Goal: Information Seeking & Learning: Find specific fact

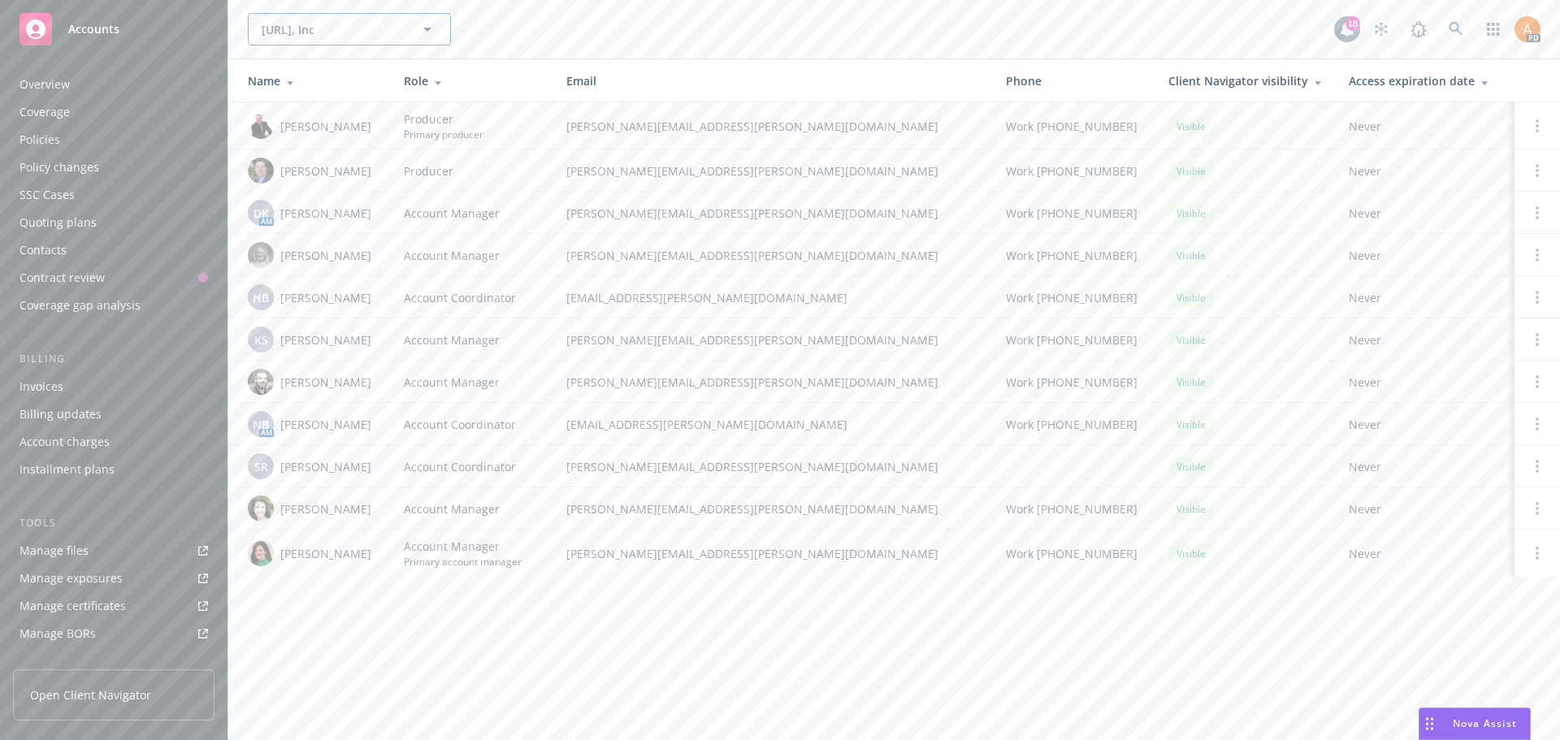
click at [345, 21] on span "[URL], Inc" at bounding box center [332, 29] width 141 height 17
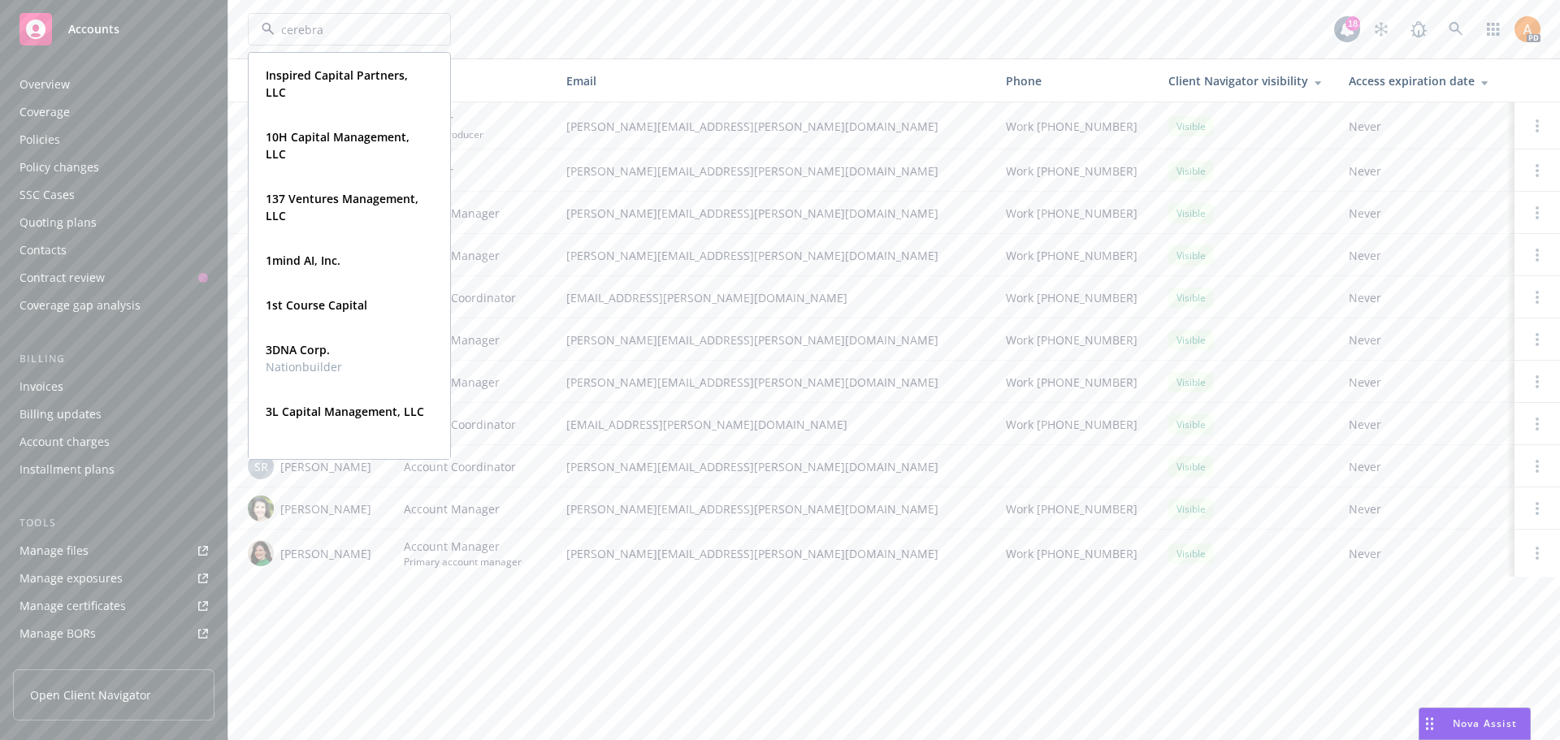
type input "cerebras"
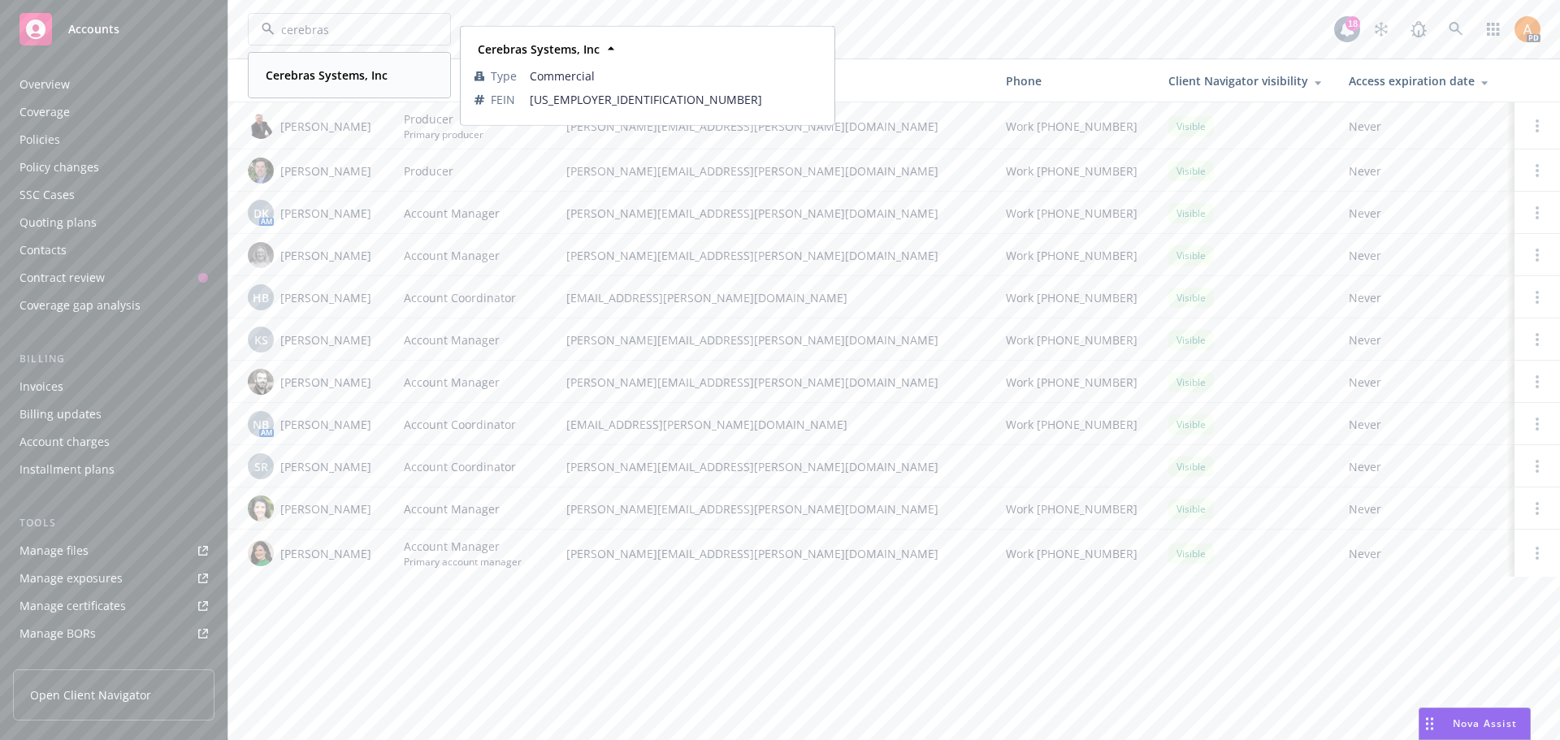
click at [350, 76] on strong "Cerebras Systems, Inc" at bounding box center [327, 74] width 122 height 15
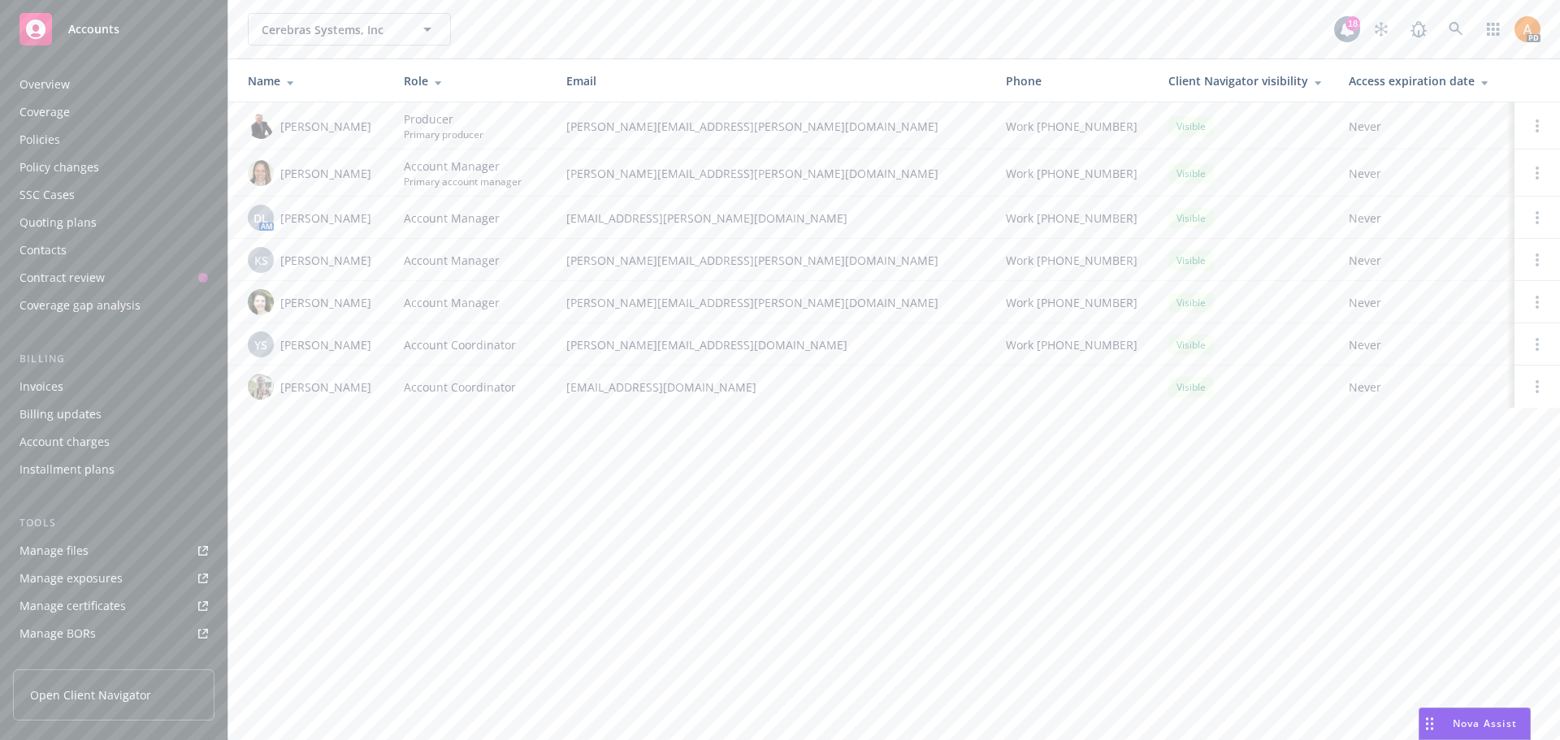
click at [355, 6] on div "Cerebras Systems, Inc Cerebras Systems, Inc 18 PD" at bounding box center [893, 29] width 1331 height 58
click at [353, 27] on span "Cerebras Systems, Inc" at bounding box center [332, 29] width 141 height 17
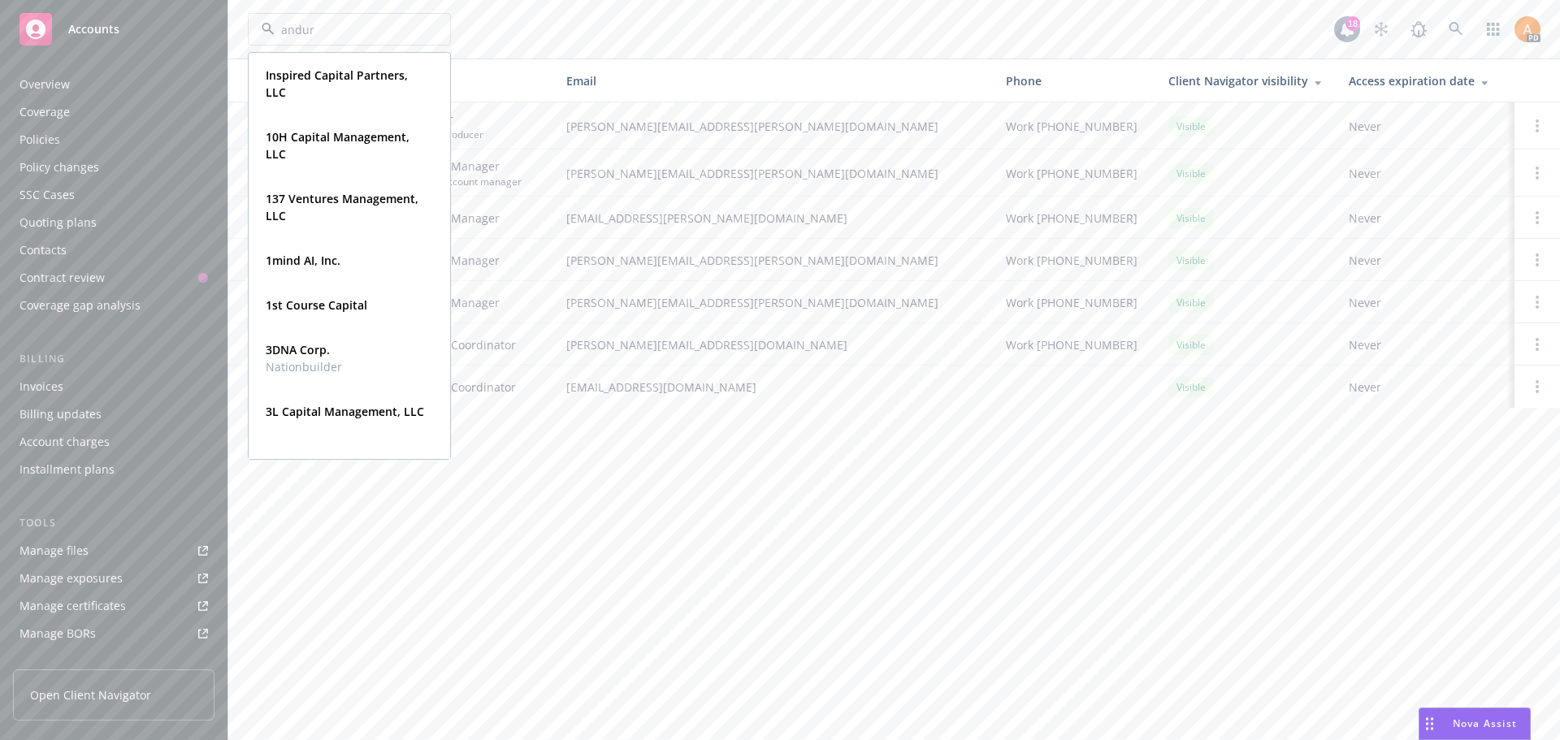
type input "anduri"
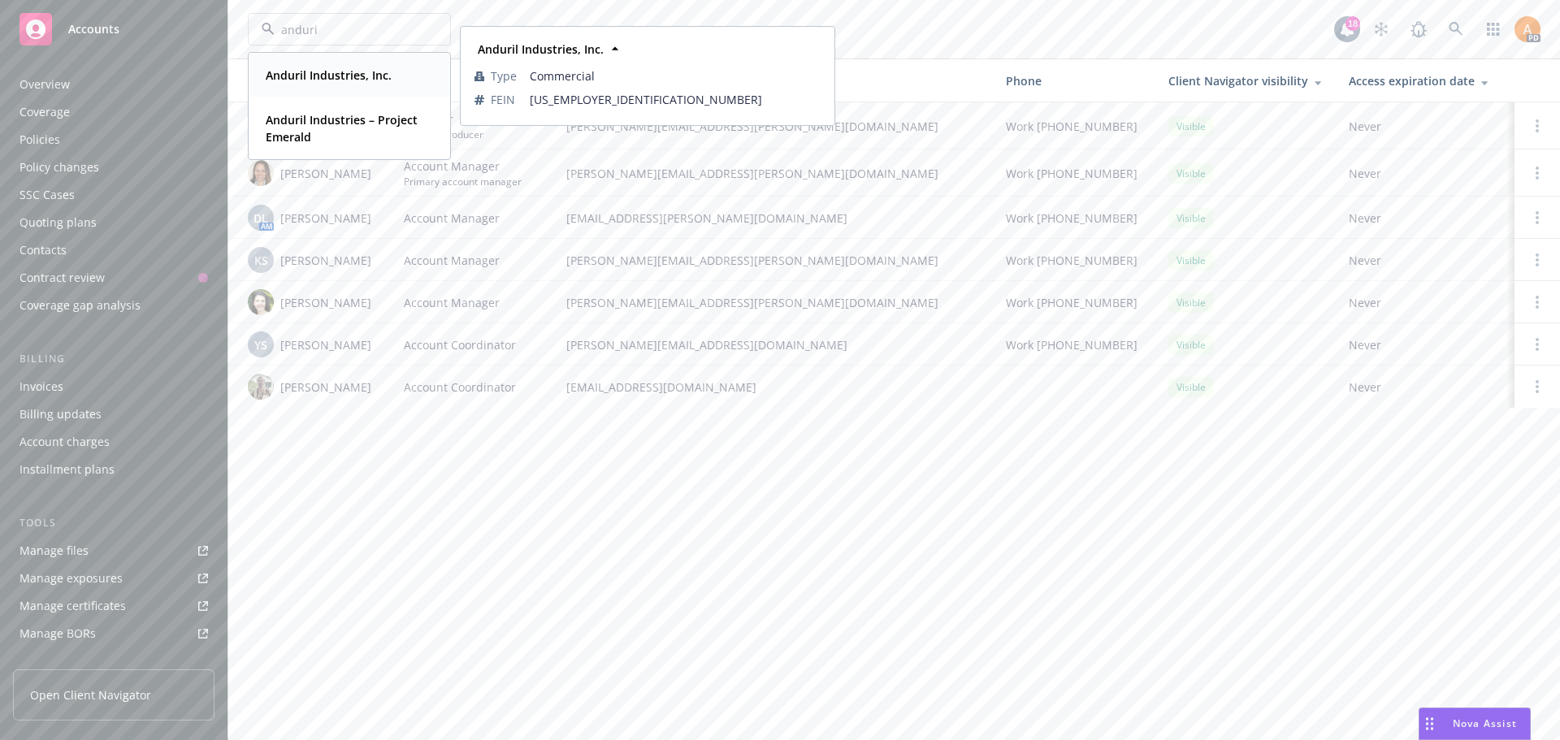
click at [359, 67] on span "Anduril Industries, Inc." at bounding box center [329, 75] width 126 height 17
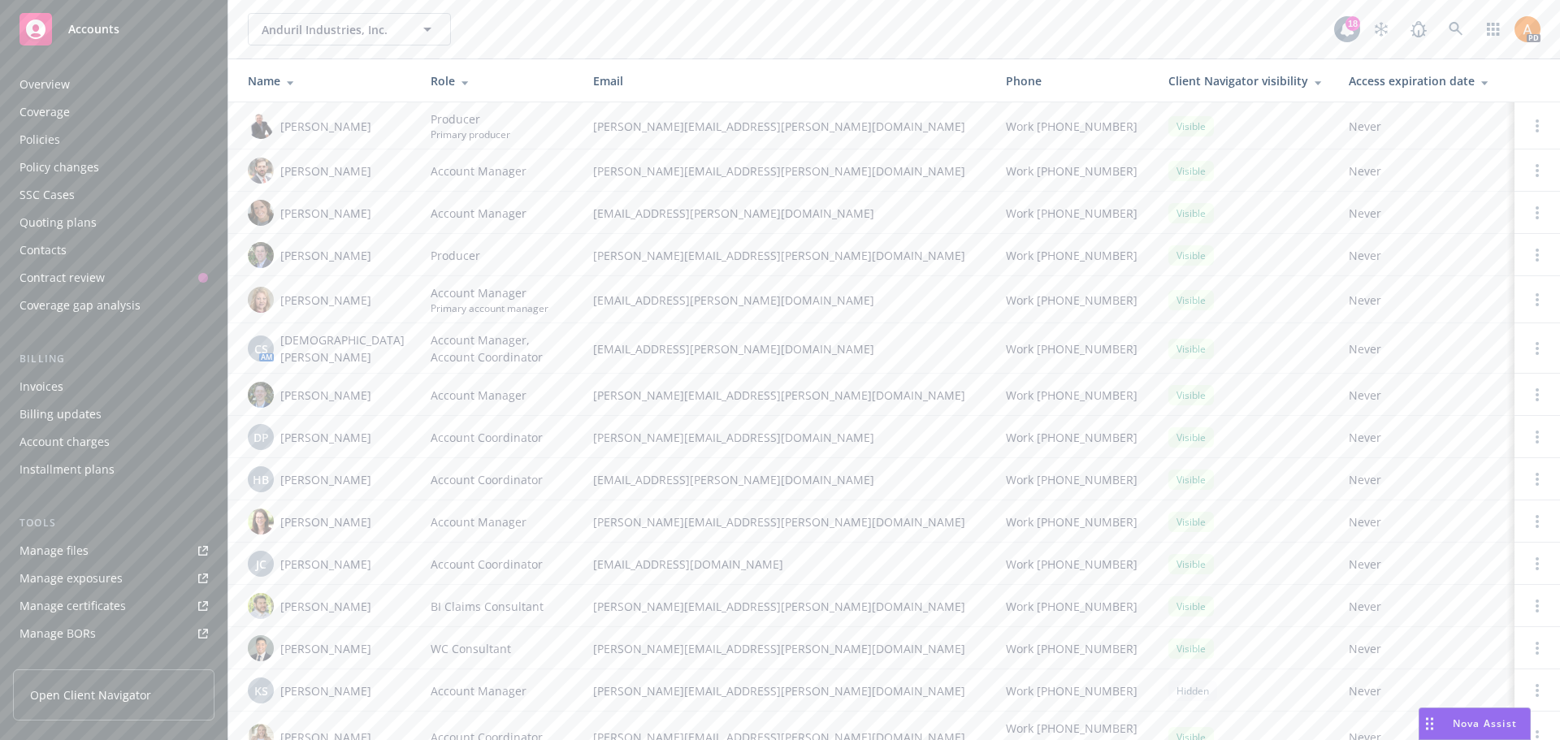
click at [60, 391] on div "Invoices" at bounding box center [41, 387] width 44 height 26
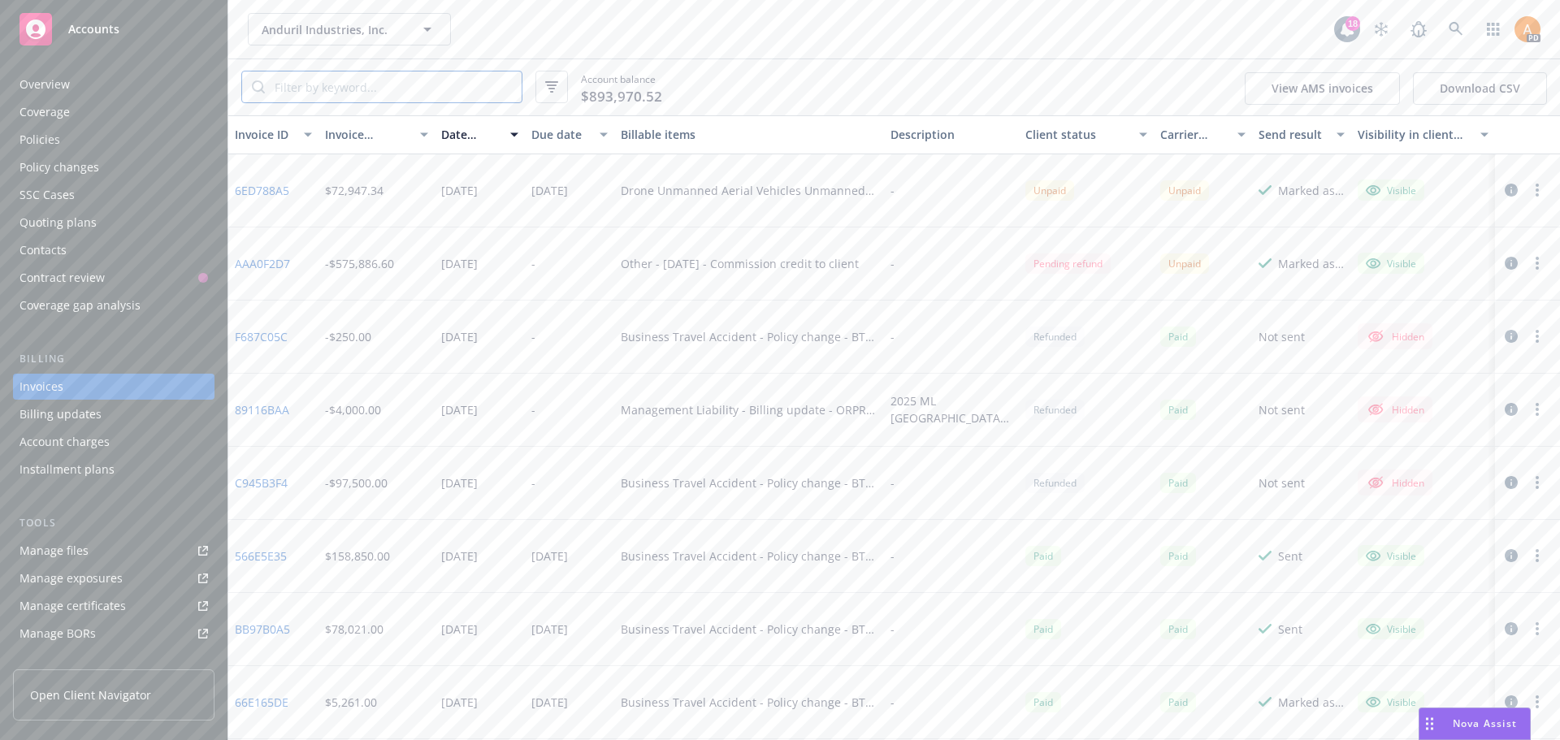
click at [292, 92] on input "search" at bounding box center [393, 86] width 257 height 31
paste input "B0507PP2504219"
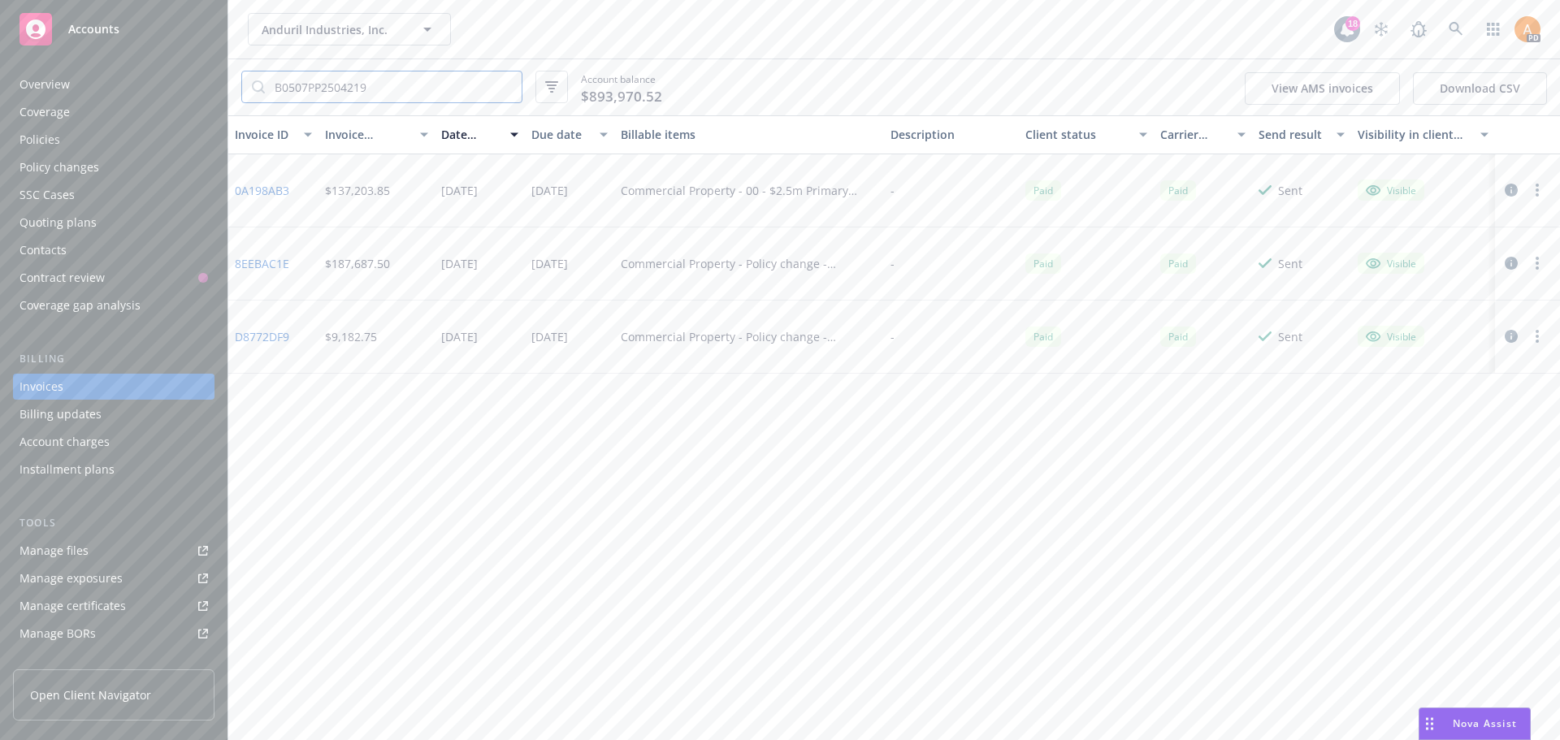
type input "B0507PP2504219"
click at [1509, 193] on icon "button" at bounding box center [1511, 190] width 13 height 13
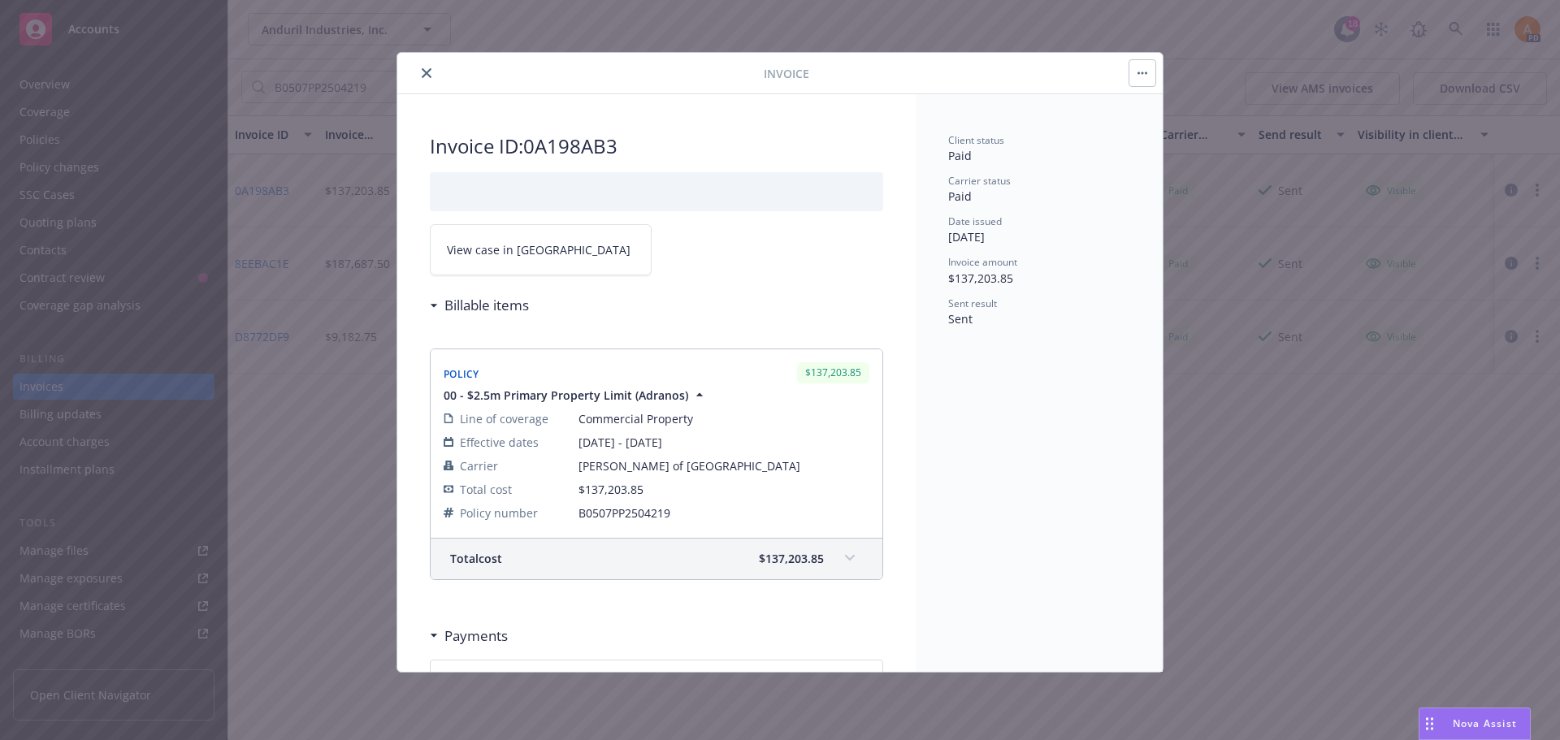
click at [426, 73] on icon "close" at bounding box center [427, 73] width 10 height 10
click at [58, 130] on div "Invoice Invoice ID: 0A198AB3 View case in SSC Billable items Policy $137,203.85…" at bounding box center [780, 370] width 1560 height 740
click at [426, 67] on button "close" at bounding box center [426, 72] width 19 height 19
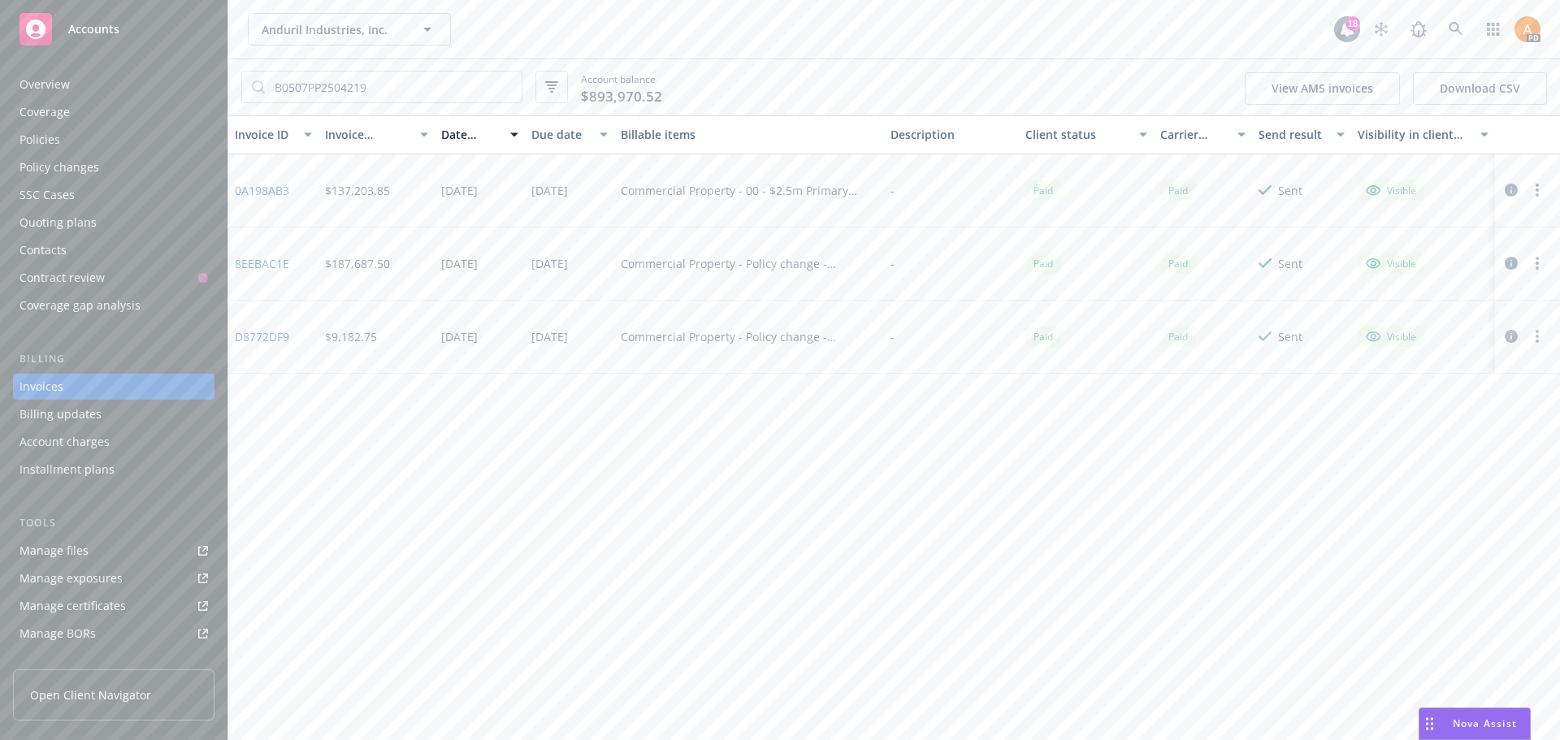
click at [75, 135] on div "Policies" at bounding box center [113, 140] width 188 height 26
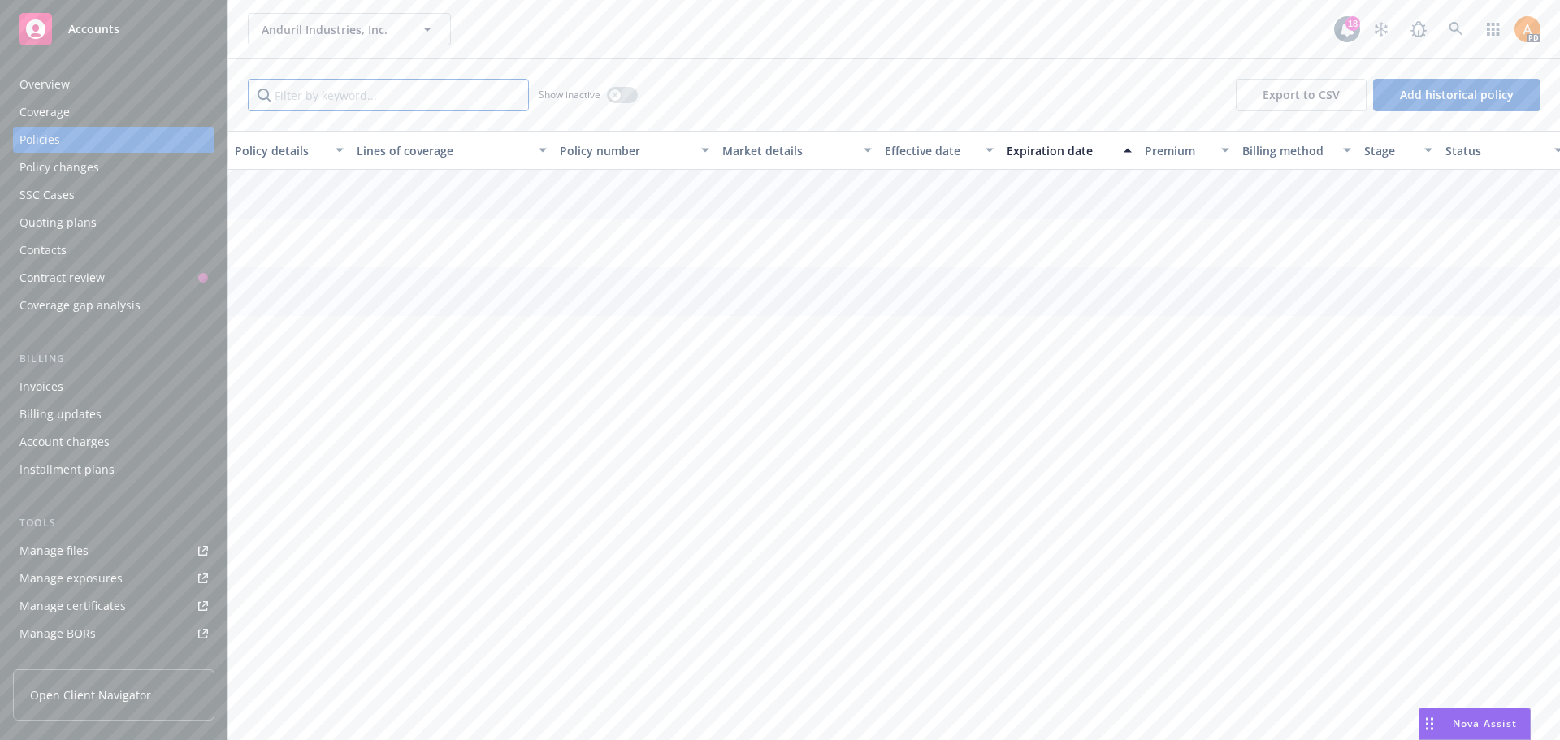
click at [337, 88] on input "Filter by keyword..." at bounding box center [388, 95] width 281 height 32
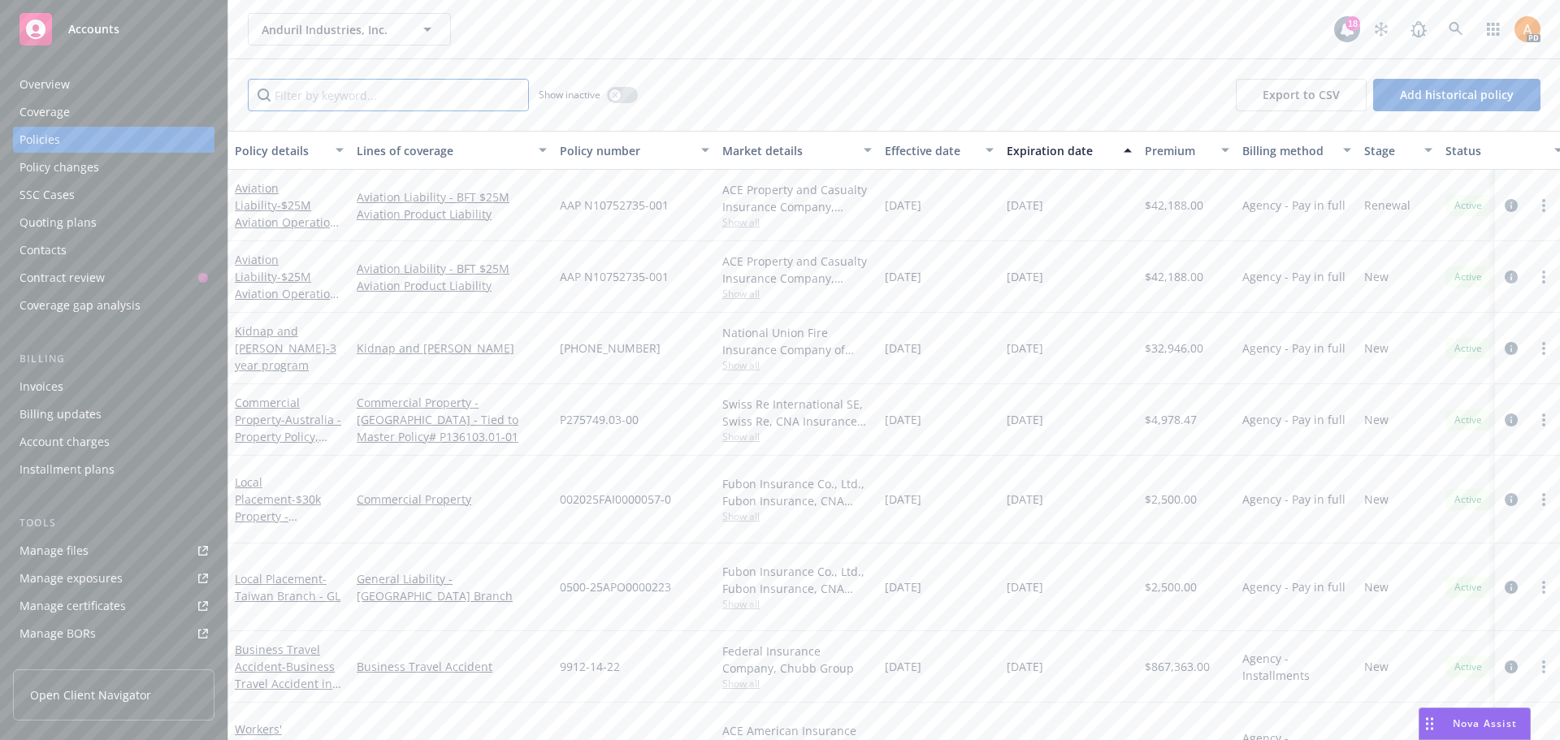
paste input "B0507PP2504219"
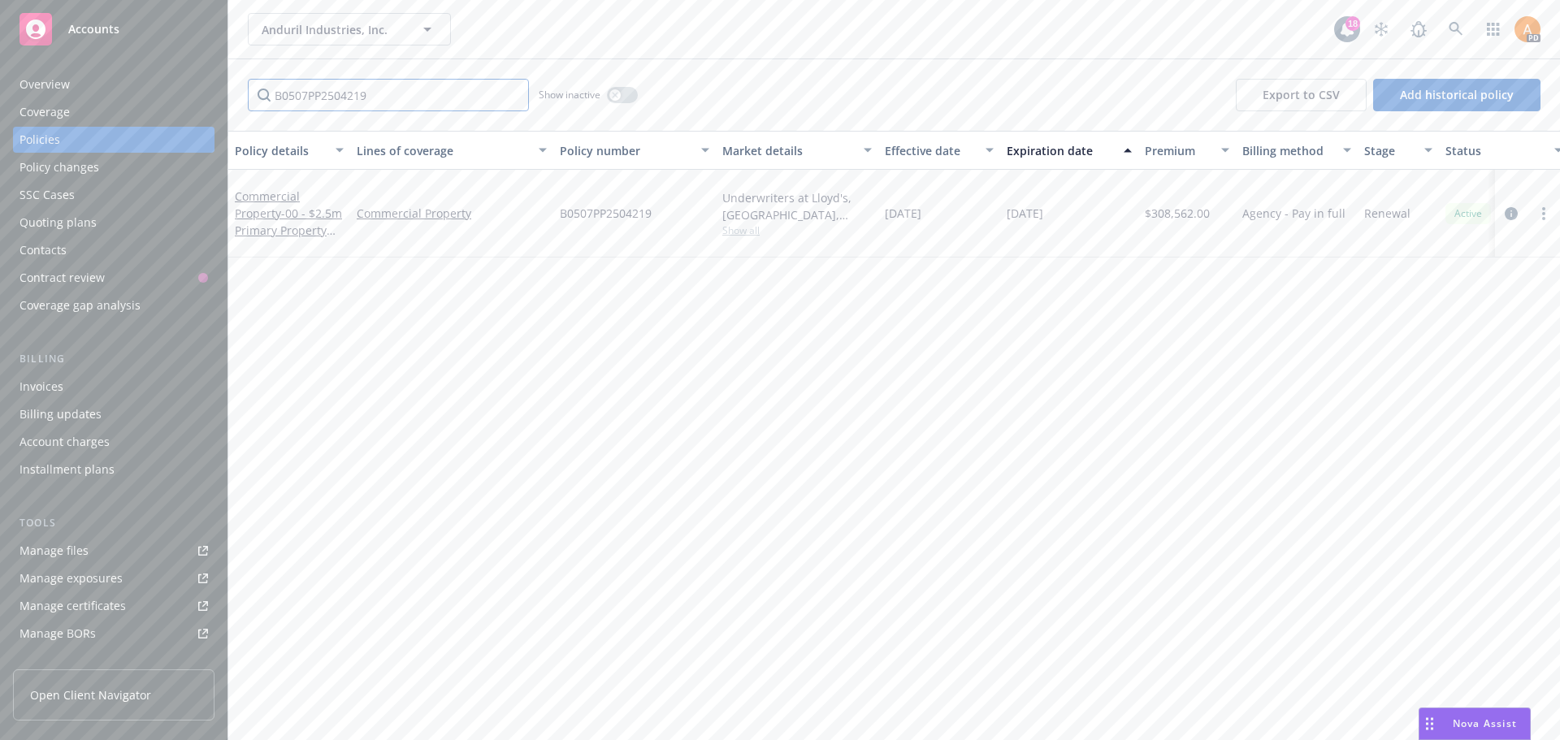
type input "B0507PP2504219"
click at [71, 450] on div "Account charges" at bounding box center [64, 442] width 90 height 26
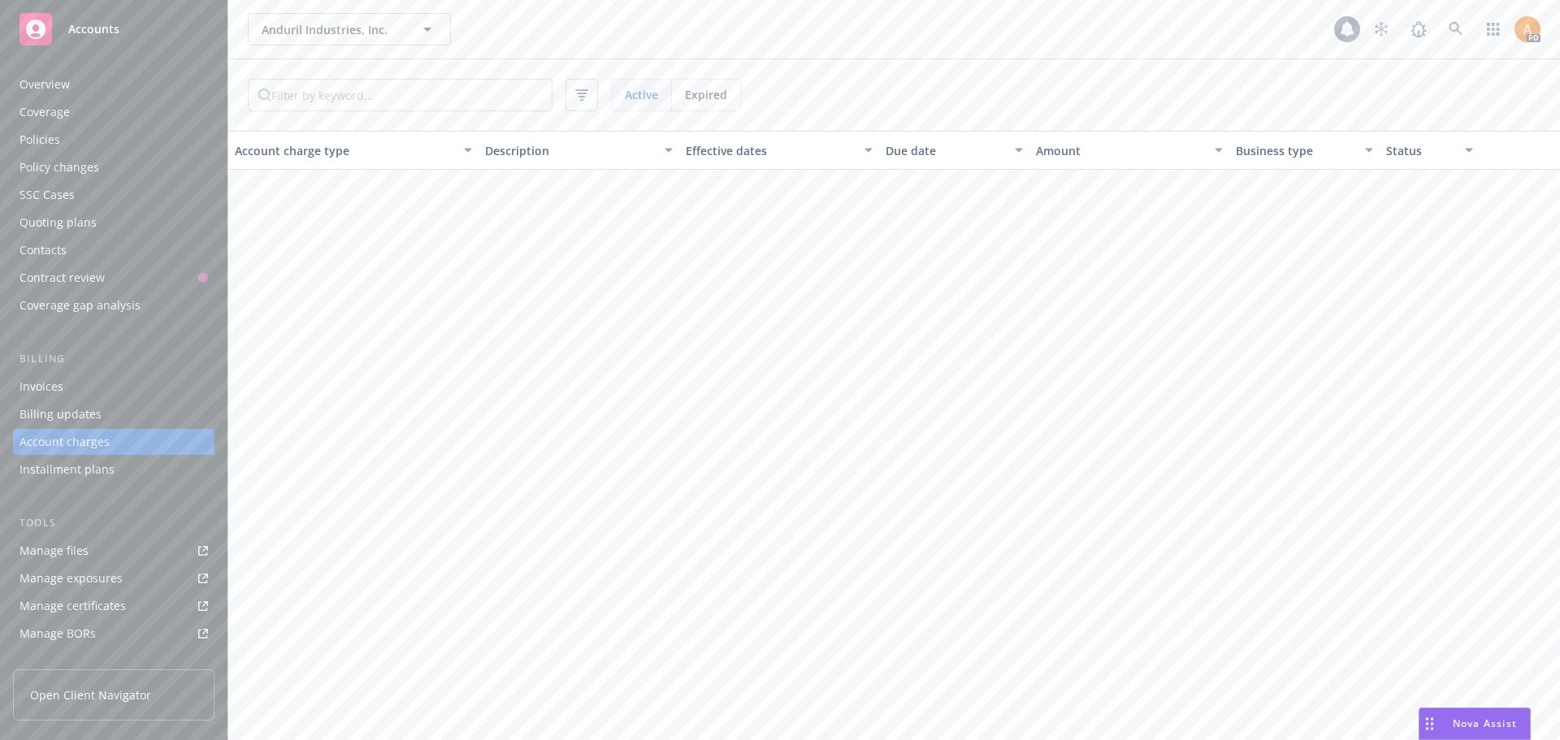
scroll to position [46, 0]
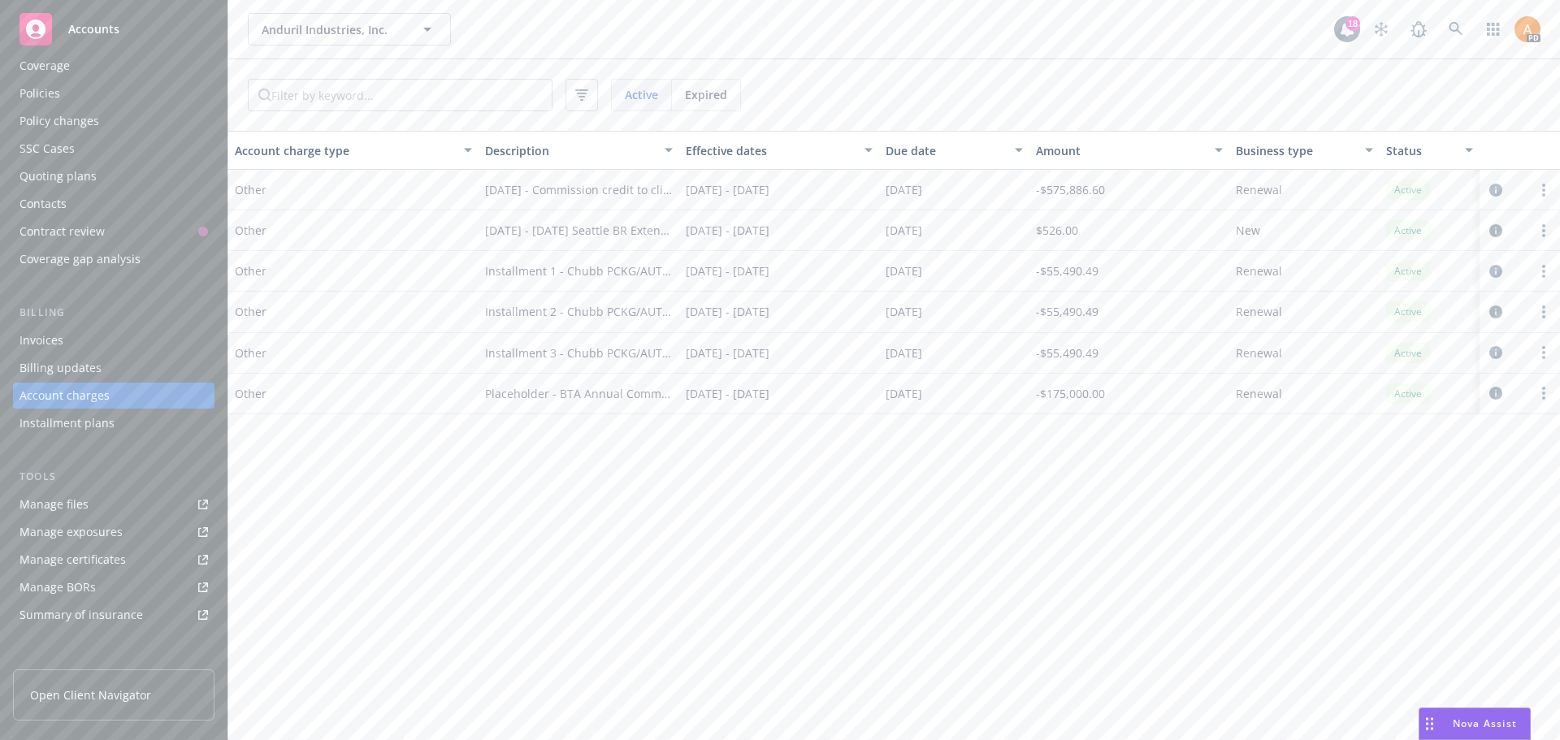
click at [67, 338] on div "Invoices" at bounding box center [113, 340] width 188 height 26
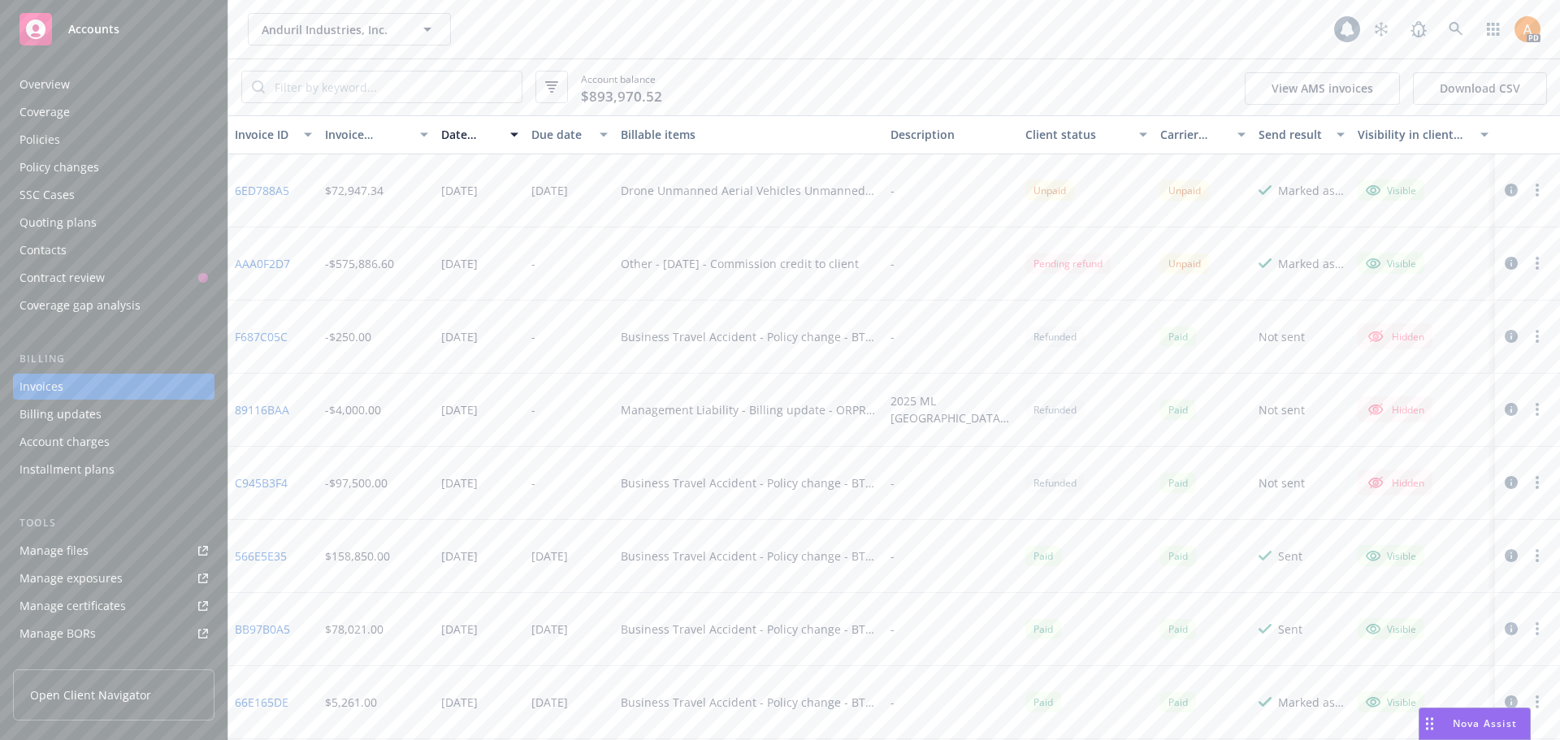
click at [65, 440] on div "Account charges" at bounding box center [64, 442] width 90 height 26
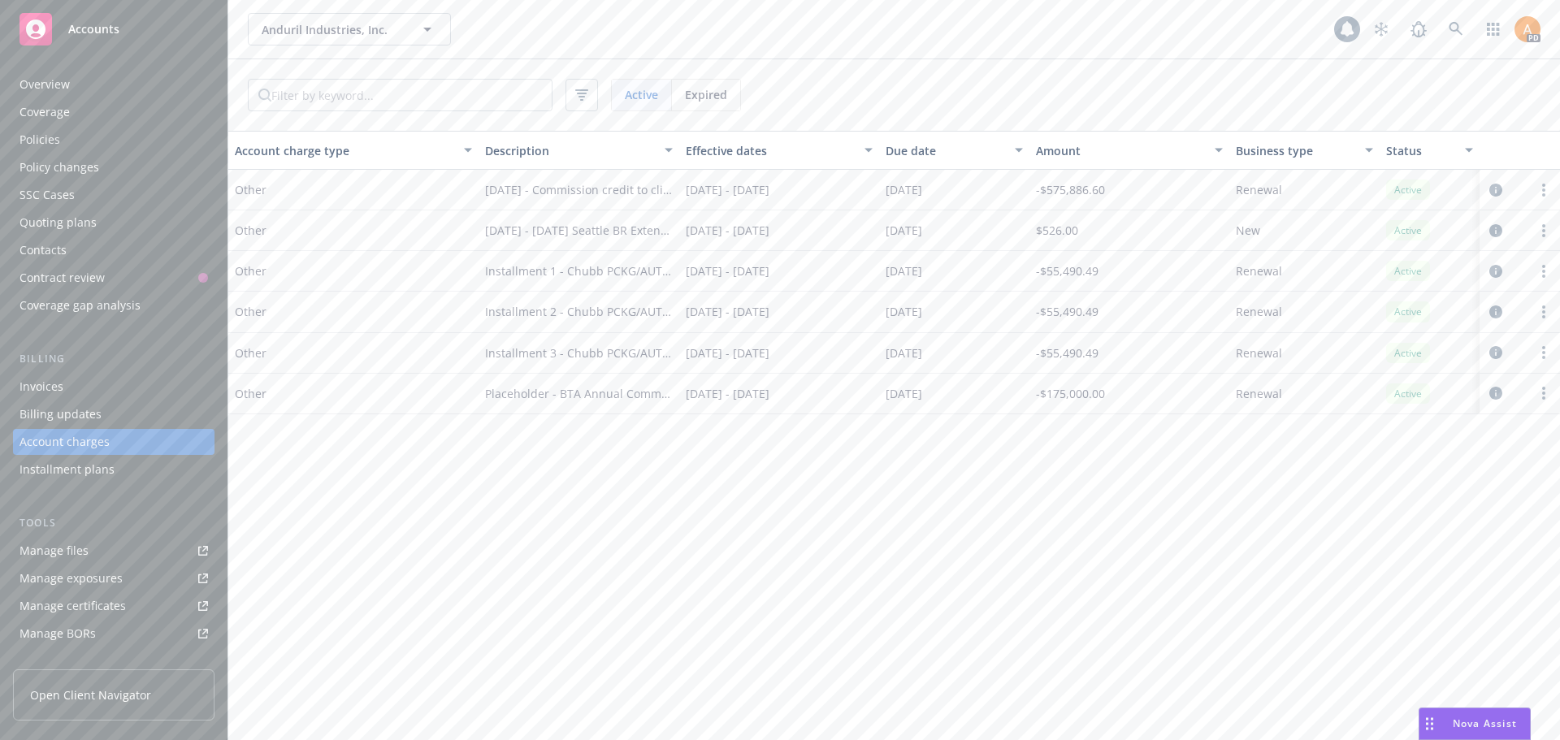
scroll to position [46, 0]
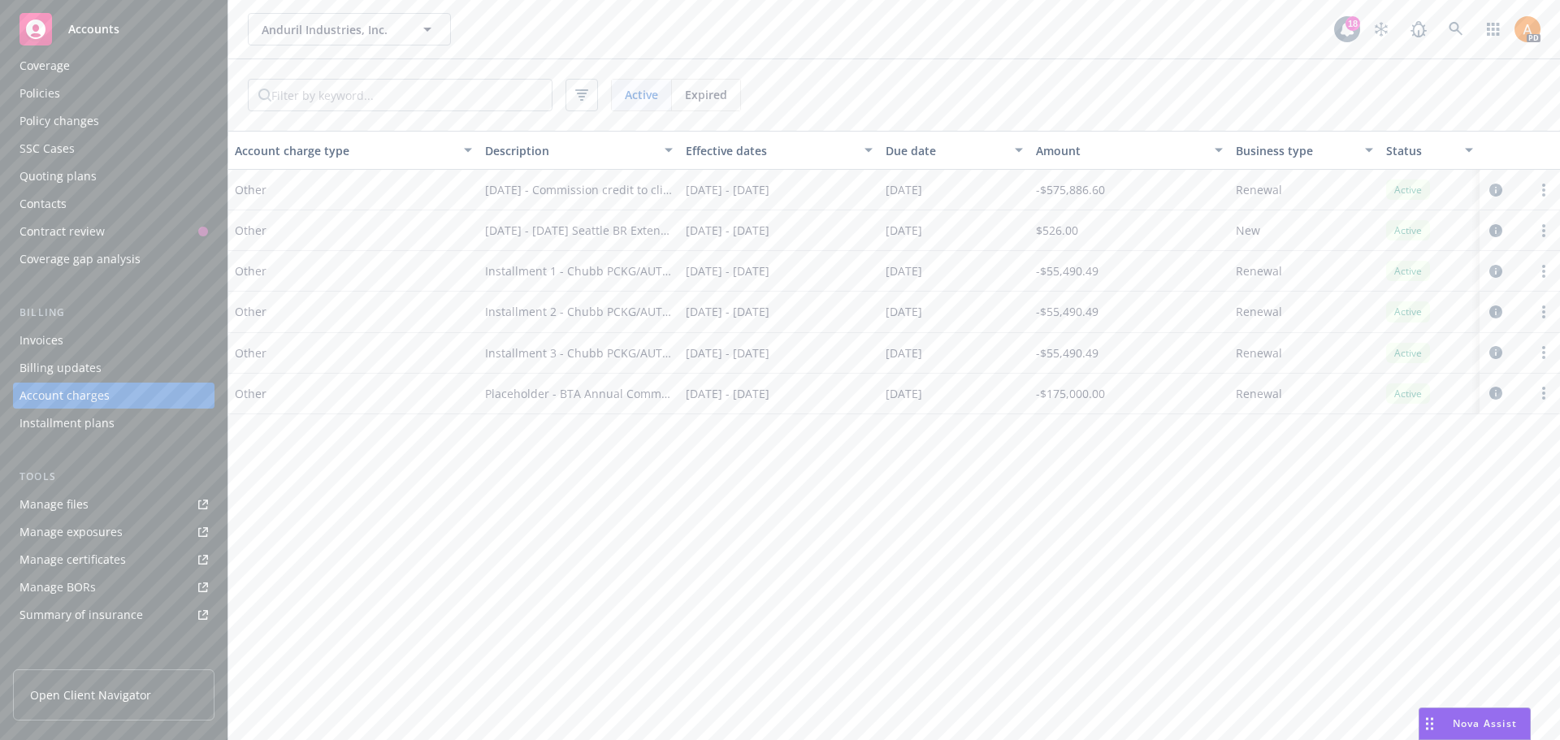
drag, startPoint x: 626, startPoint y: 200, endPoint x: 667, endPoint y: 194, distance: 41.8
click at [626, 200] on div "[DATE] - Commission credit to client" at bounding box center [578, 190] width 200 height 41
click at [1500, 190] on icon "circleInformation" at bounding box center [1495, 190] width 13 height 13
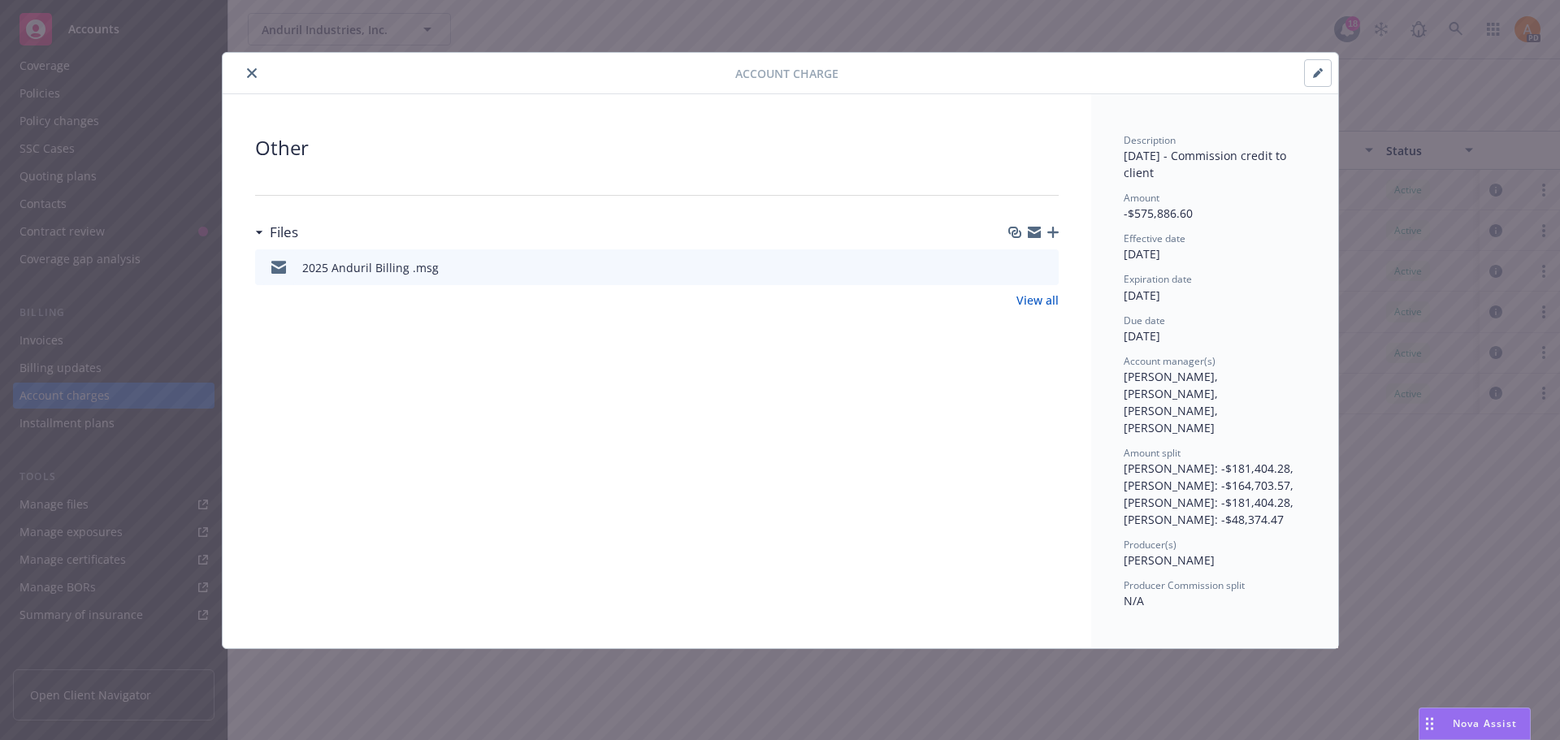
click at [252, 71] on icon "close" at bounding box center [252, 73] width 10 height 10
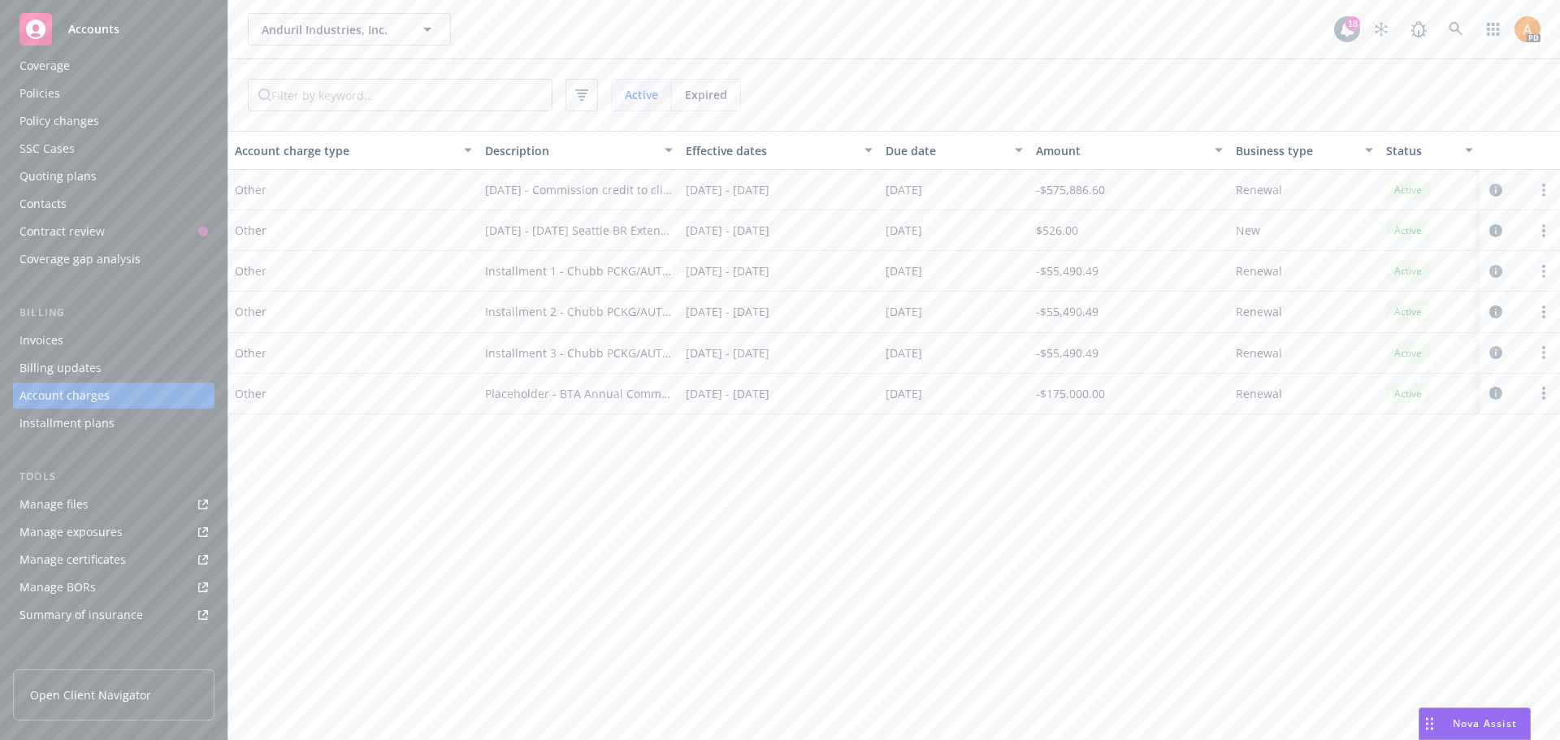
click at [67, 345] on div "Invoices" at bounding box center [113, 340] width 188 height 26
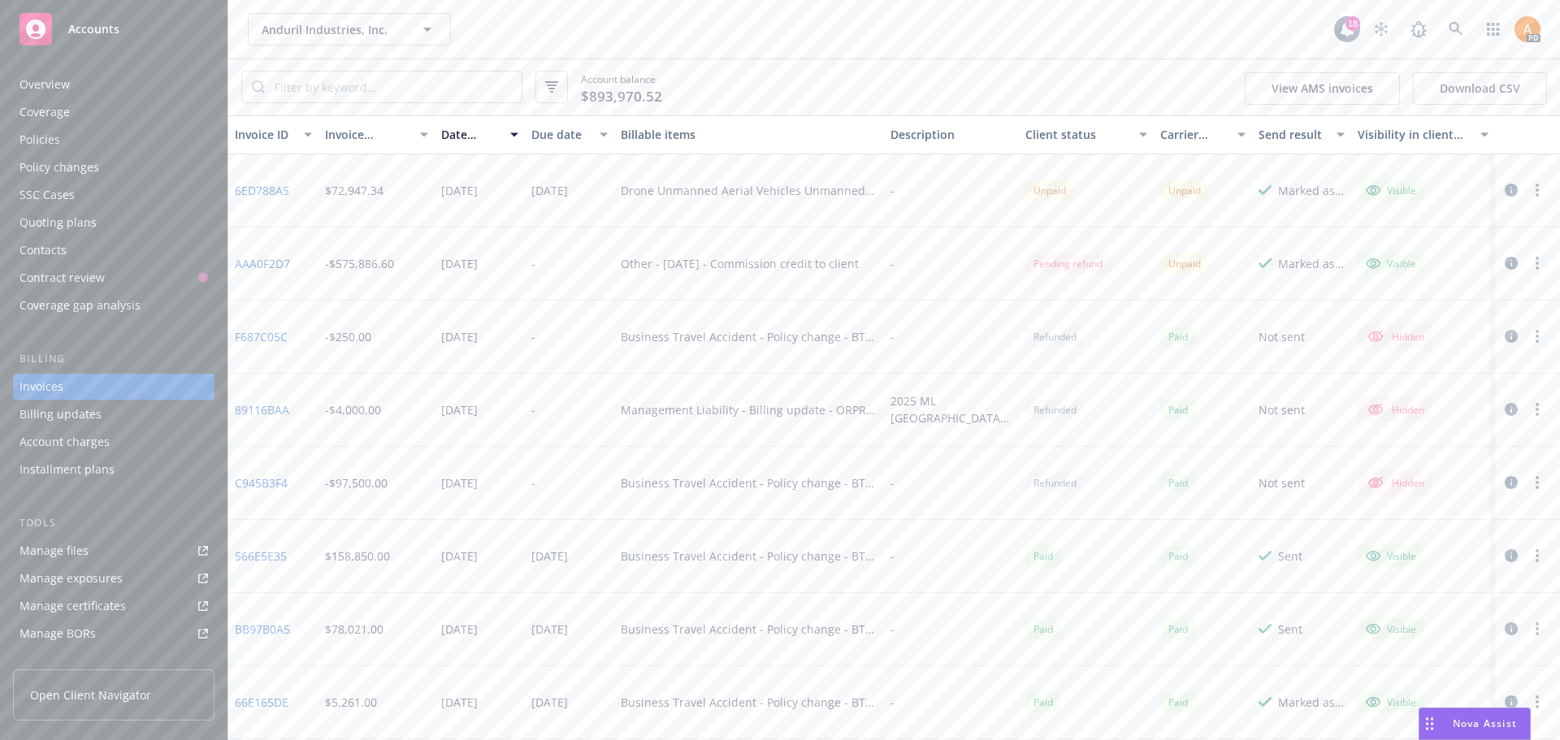
click at [76, 142] on div "Policies" at bounding box center [113, 140] width 188 height 26
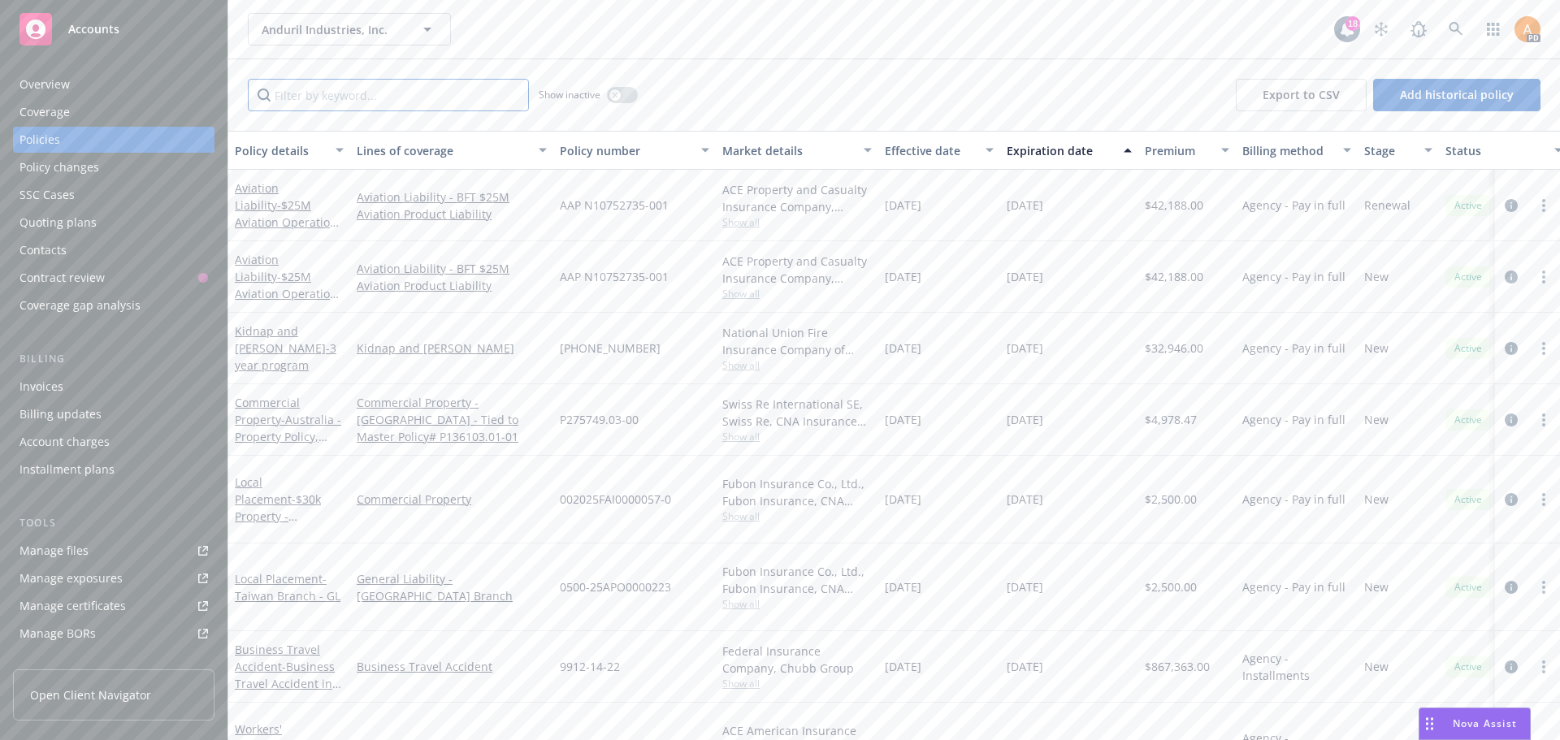
click at [355, 97] on input "Filter by keyword..." at bounding box center [388, 95] width 281 height 32
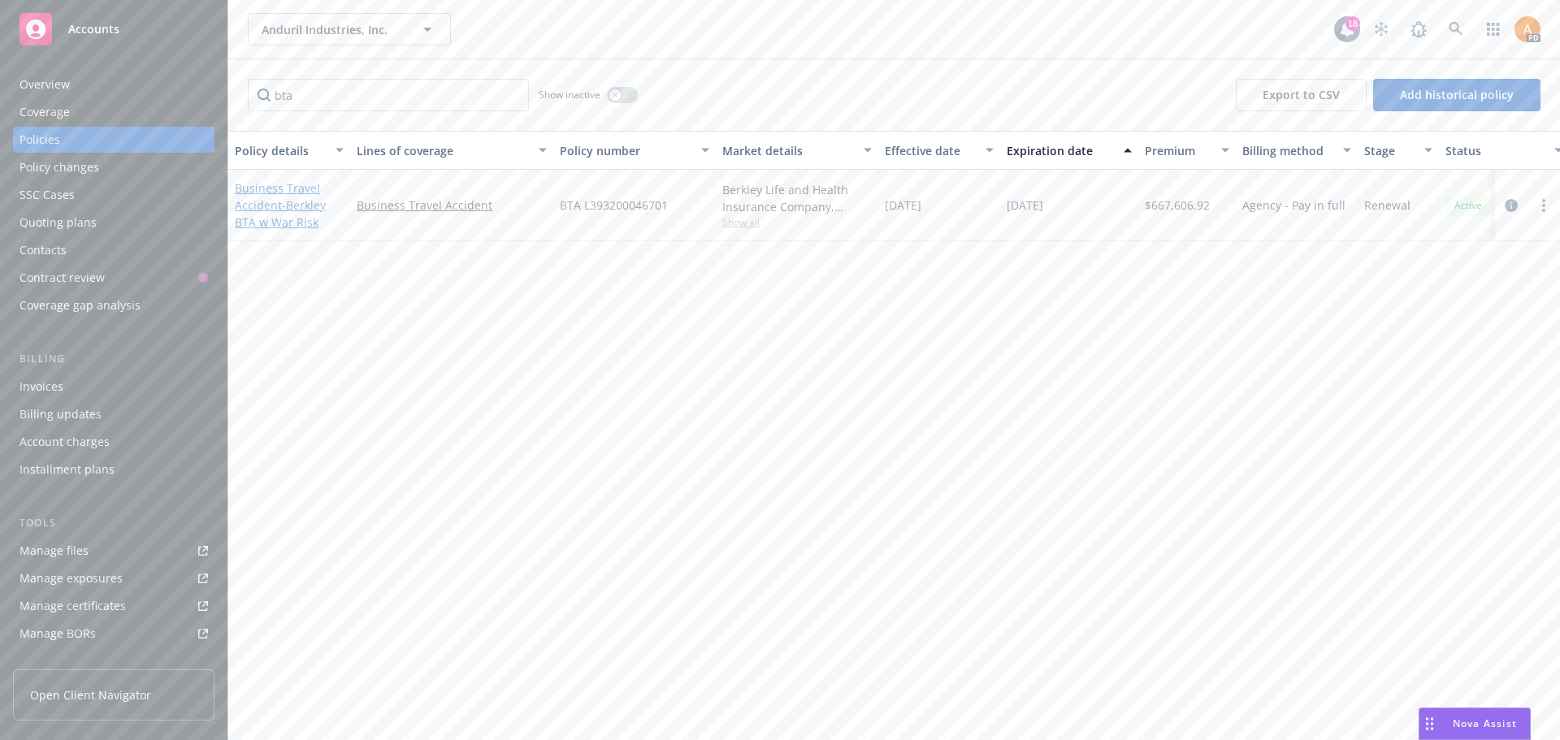
click at [269, 197] on link "Business Travel Accident - Berkley BTA w War Risk" at bounding box center [280, 205] width 91 height 50
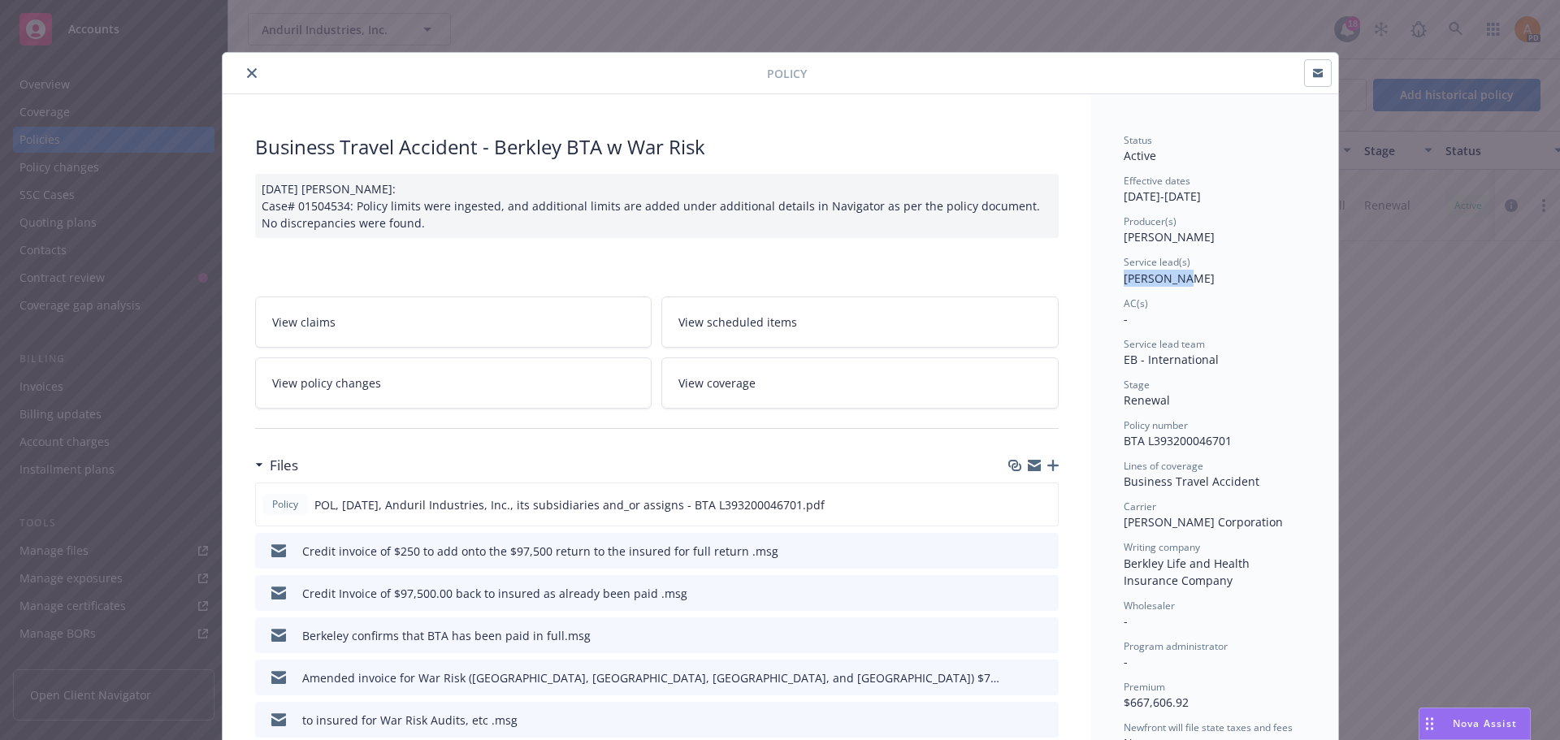
drag, startPoint x: 1118, startPoint y: 278, endPoint x: 1184, endPoint y: 279, distance: 65.8
click at [1184, 279] on div "Service lead(s) [PERSON_NAME]" at bounding box center [1215, 270] width 182 height 31
click at [1148, 367] on div "Service lead team EB - International" at bounding box center [1215, 352] width 182 height 31
click at [247, 70] on icon "close" at bounding box center [252, 73] width 10 height 10
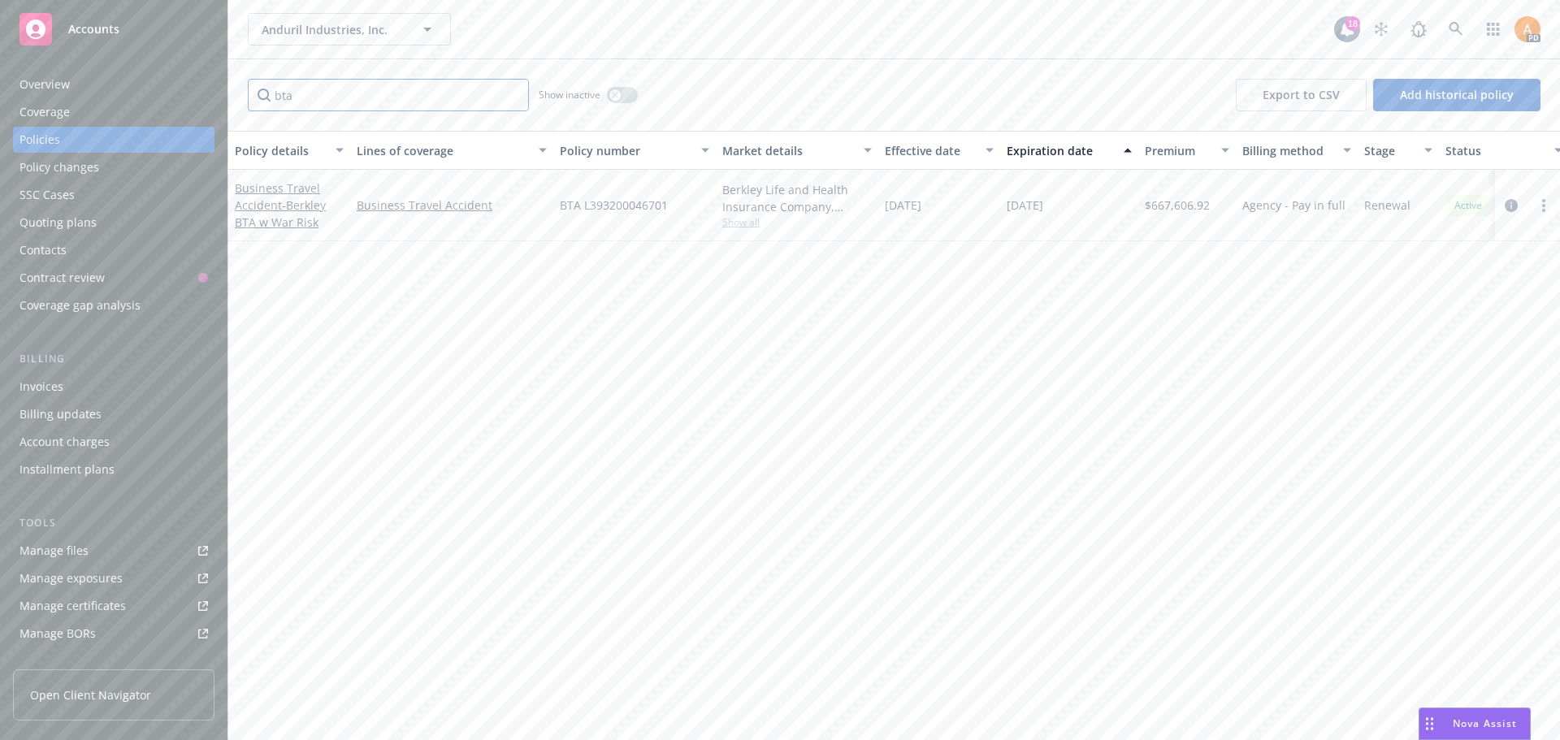
click at [301, 94] on input "bta" at bounding box center [388, 95] width 281 height 32
type input "b"
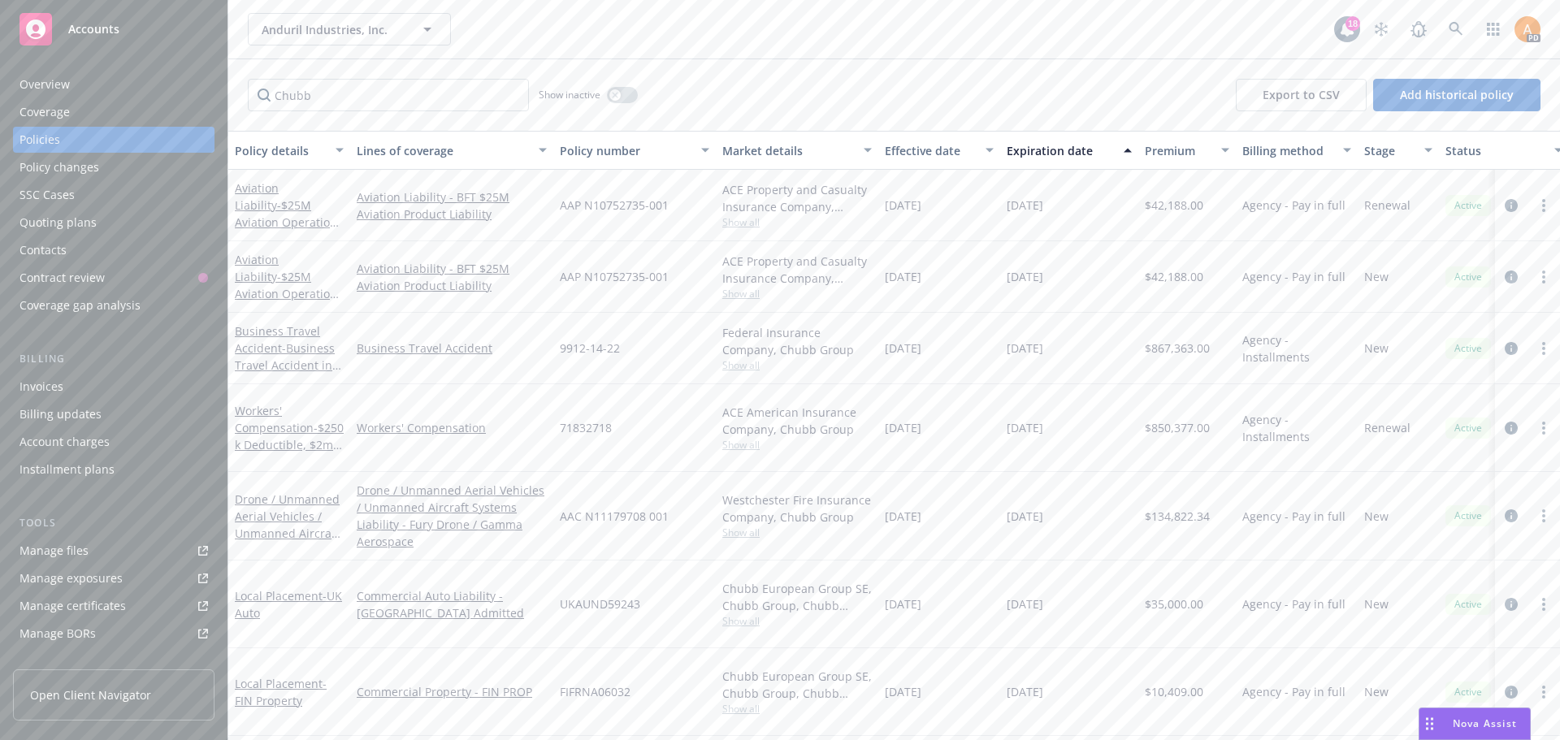
click at [988, 70] on div "Chubb Show inactive Export to CSV Add historical policy" at bounding box center [893, 94] width 1331 height 71
click at [970, 83] on div "Chubb Show inactive Export to CSV Add historical policy" at bounding box center [893, 94] width 1331 height 71
click at [911, 72] on div "Chubb Show inactive Export to CSV Add historical policy" at bounding box center [893, 94] width 1331 height 71
click at [299, 102] on input "Chubb" at bounding box center [388, 95] width 281 height 32
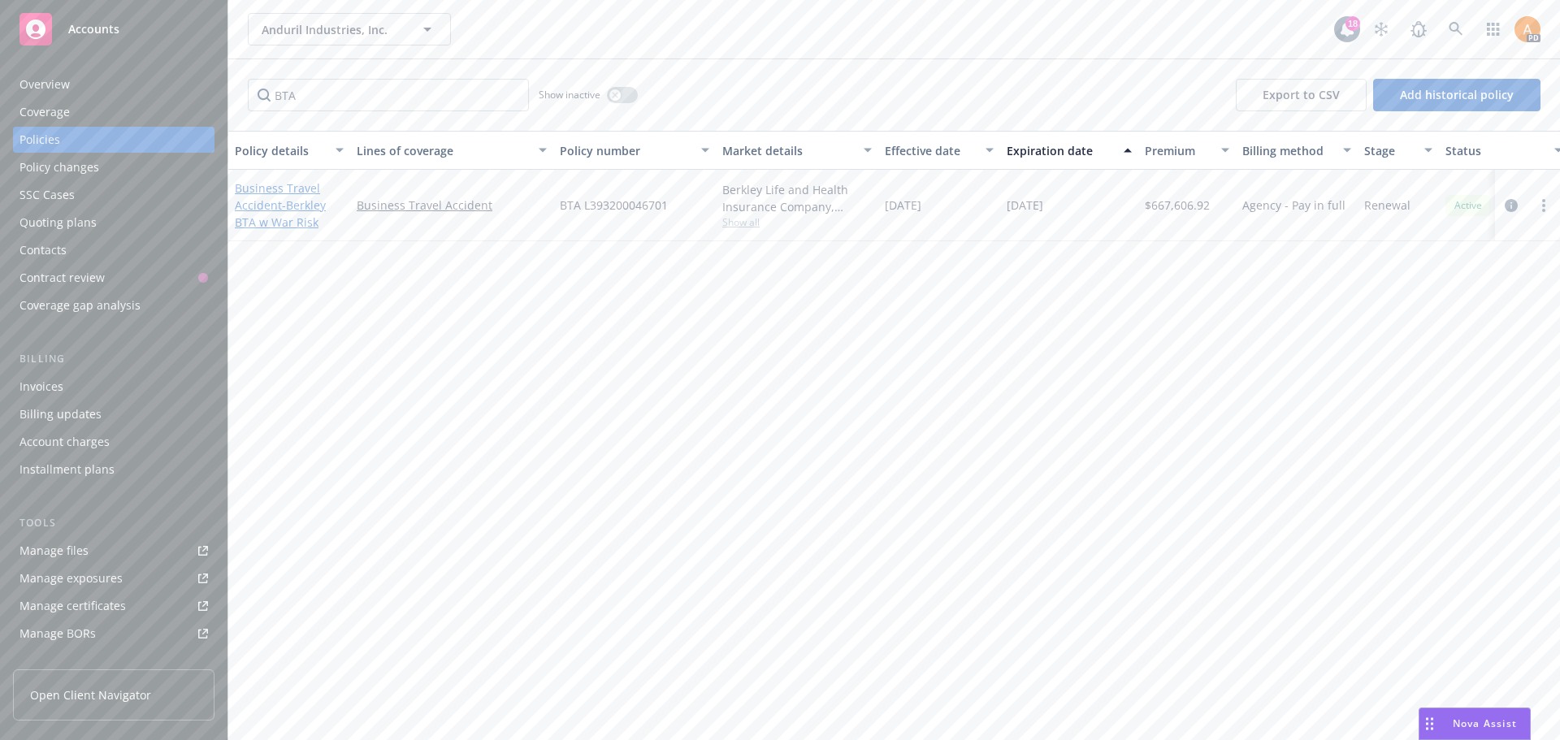
click at [308, 206] on span "- Berkley BTA w War Risk" at bounding box center [280, 213] width 91 height 32
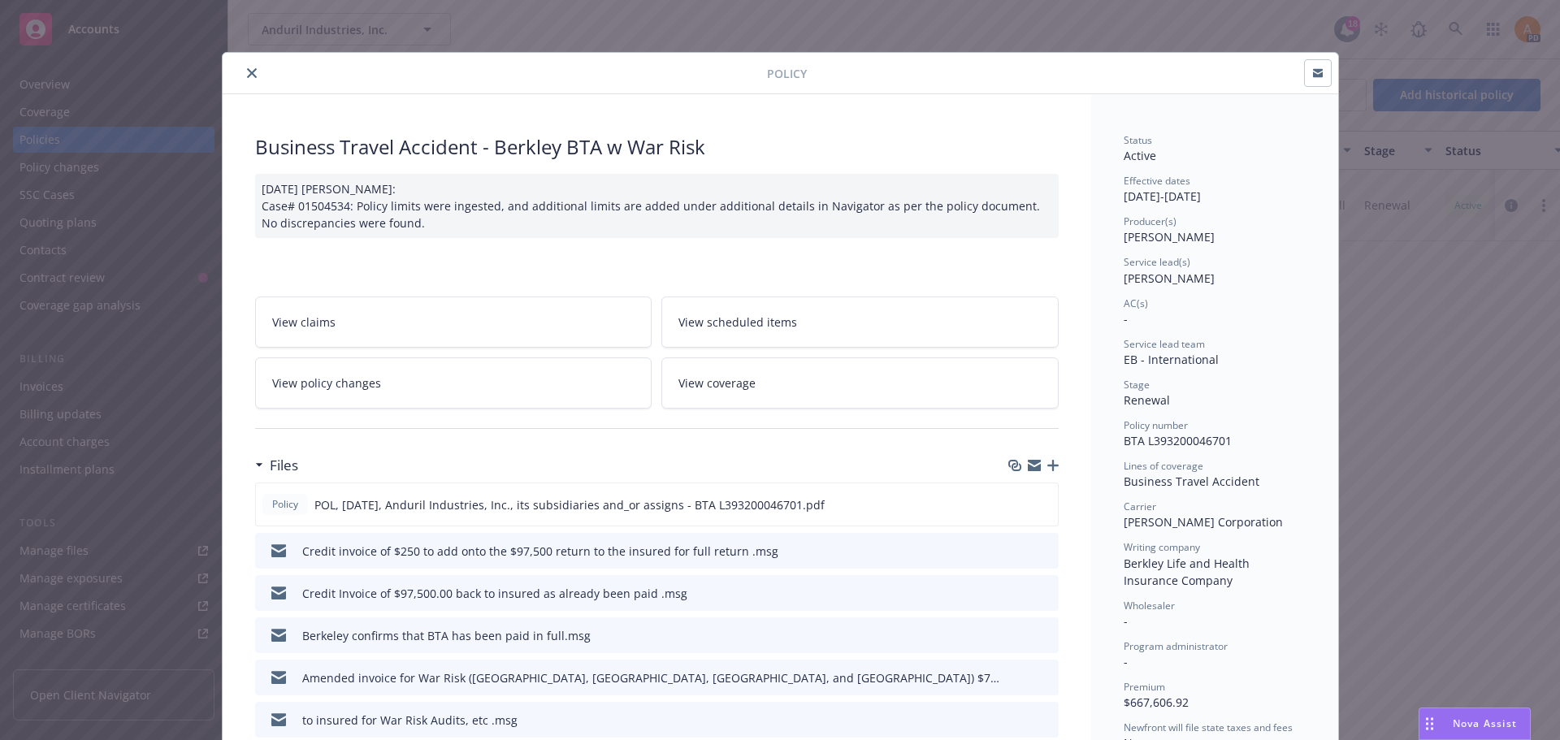
scroll to position [49, 0]
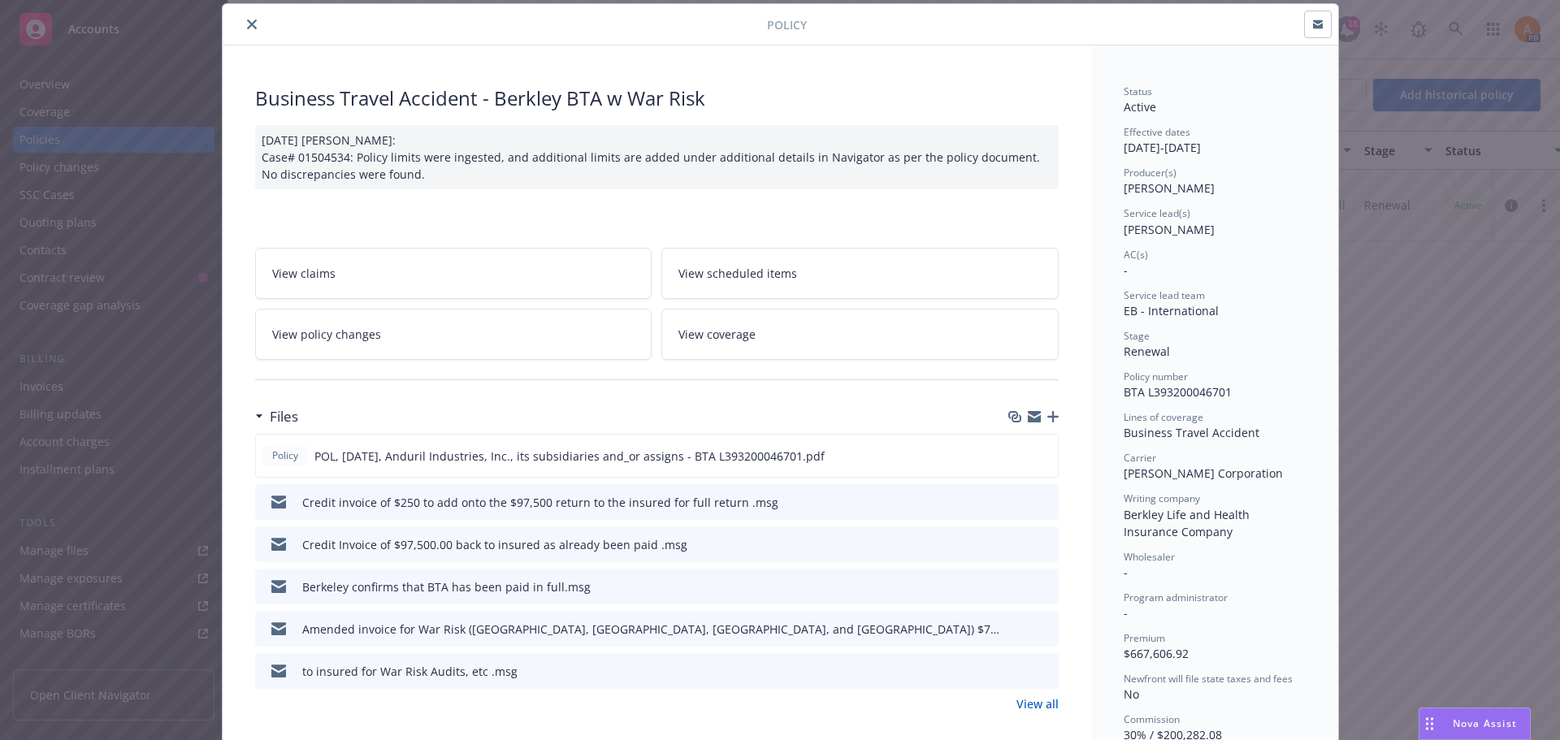
click at [1038, 543] on icon "preview file" at bounding box center [1043, 543] width 15 height 11
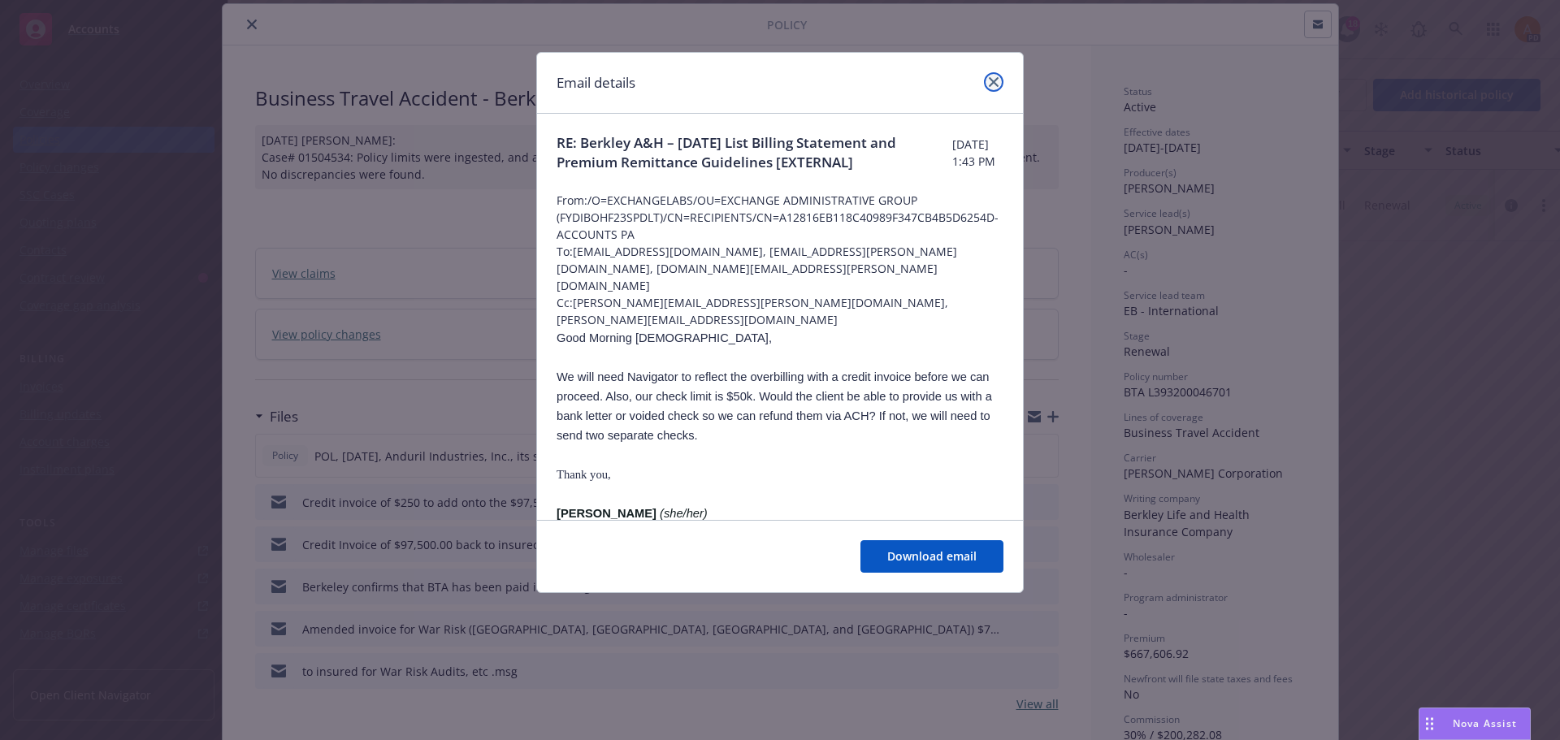
click at [999, 80] on link "close" at bounding box center [993, 81] width 19 height 19
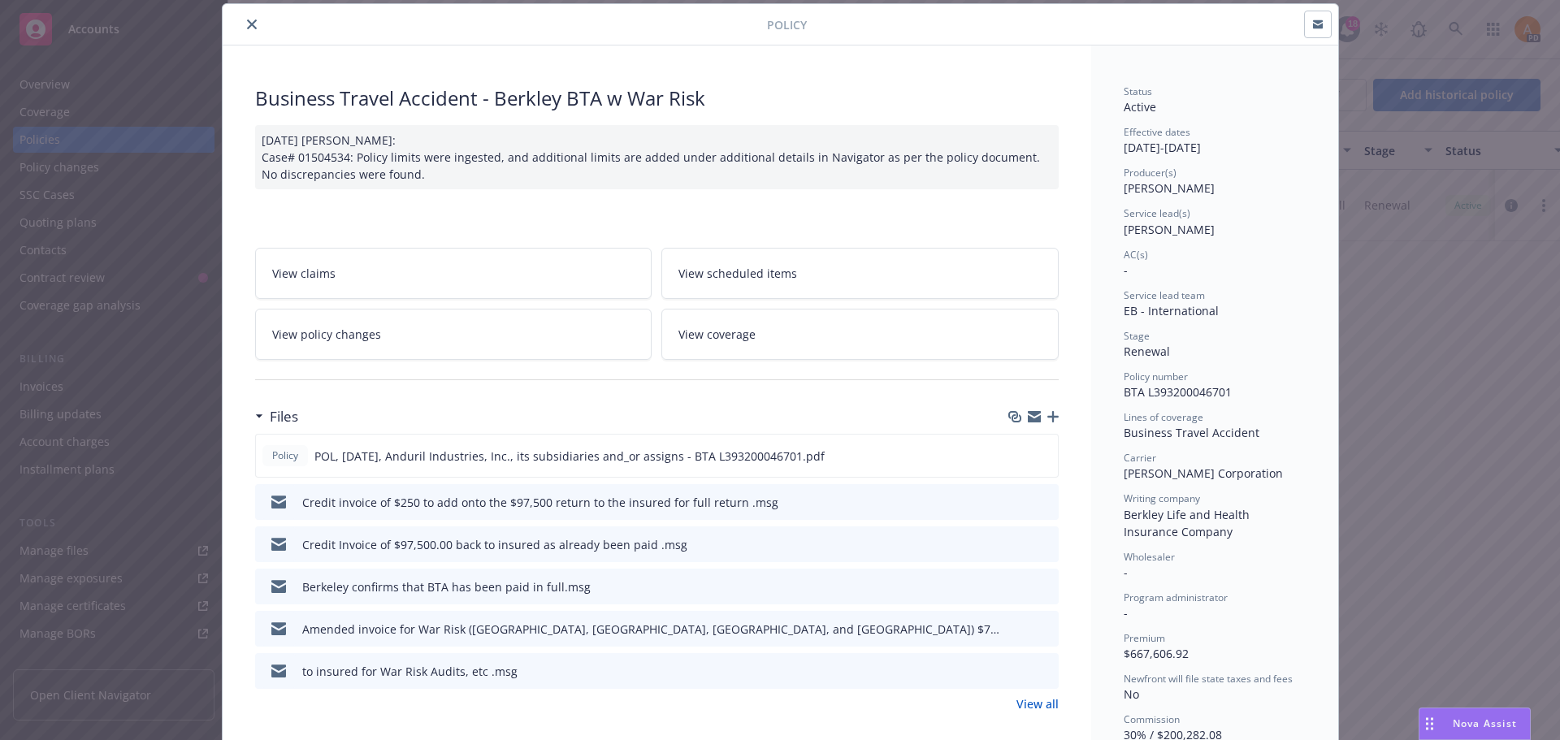
scroll to position [0, 0]
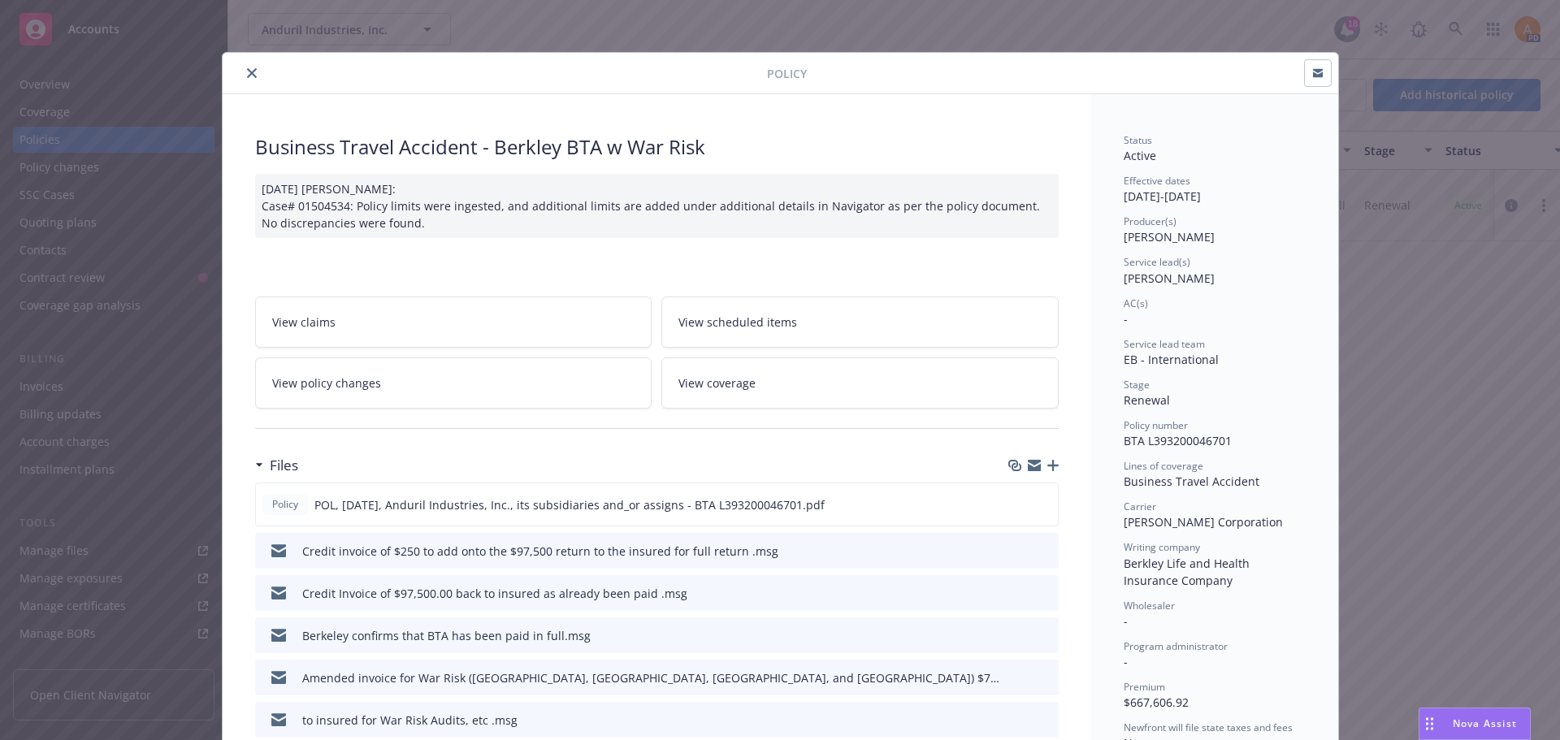
click at [247, 71] on icon "close" at bounding box center [252, 73] width 10 height 10
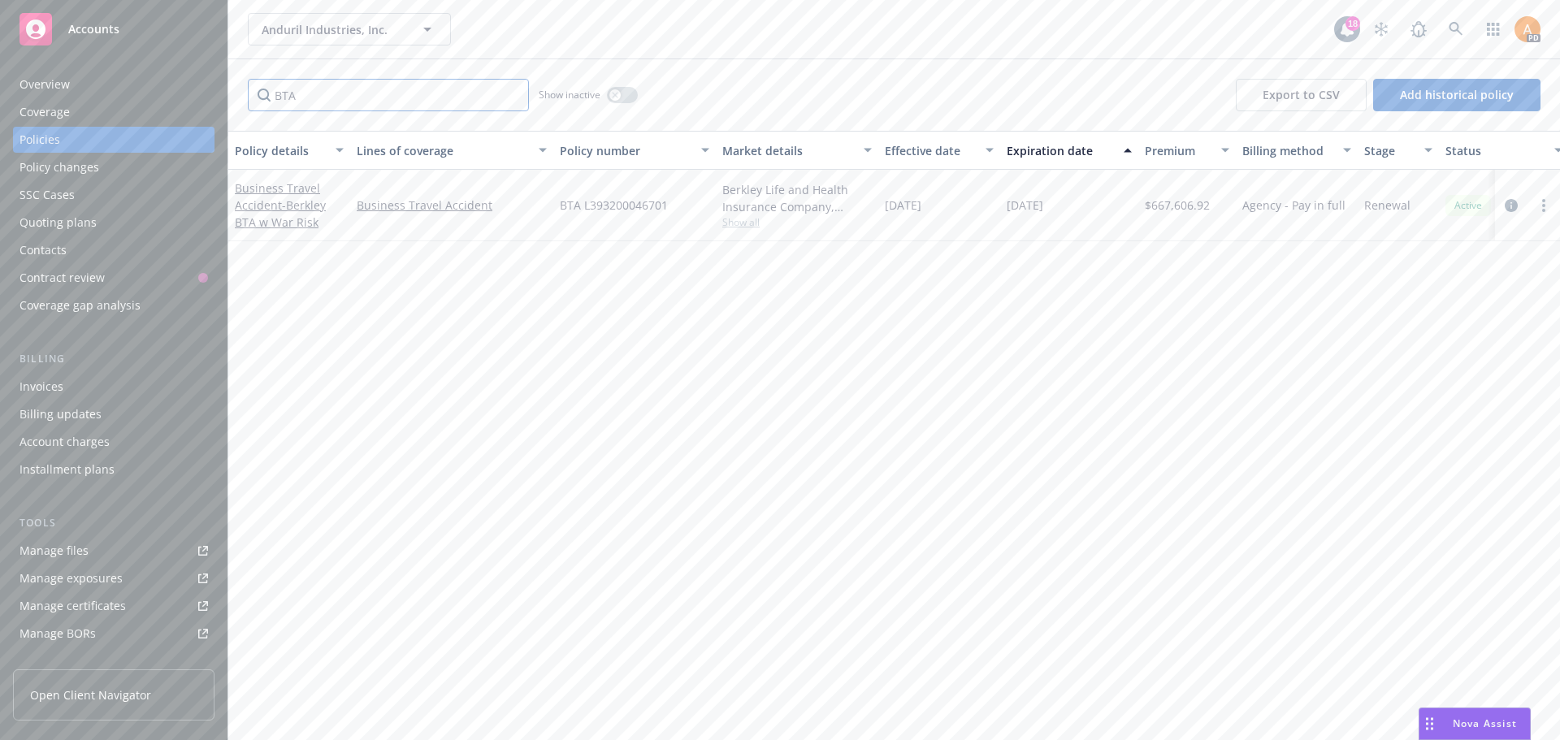
click at [292, 96] on input "BTA" at bounding box center [388, 95] width 281 height 32
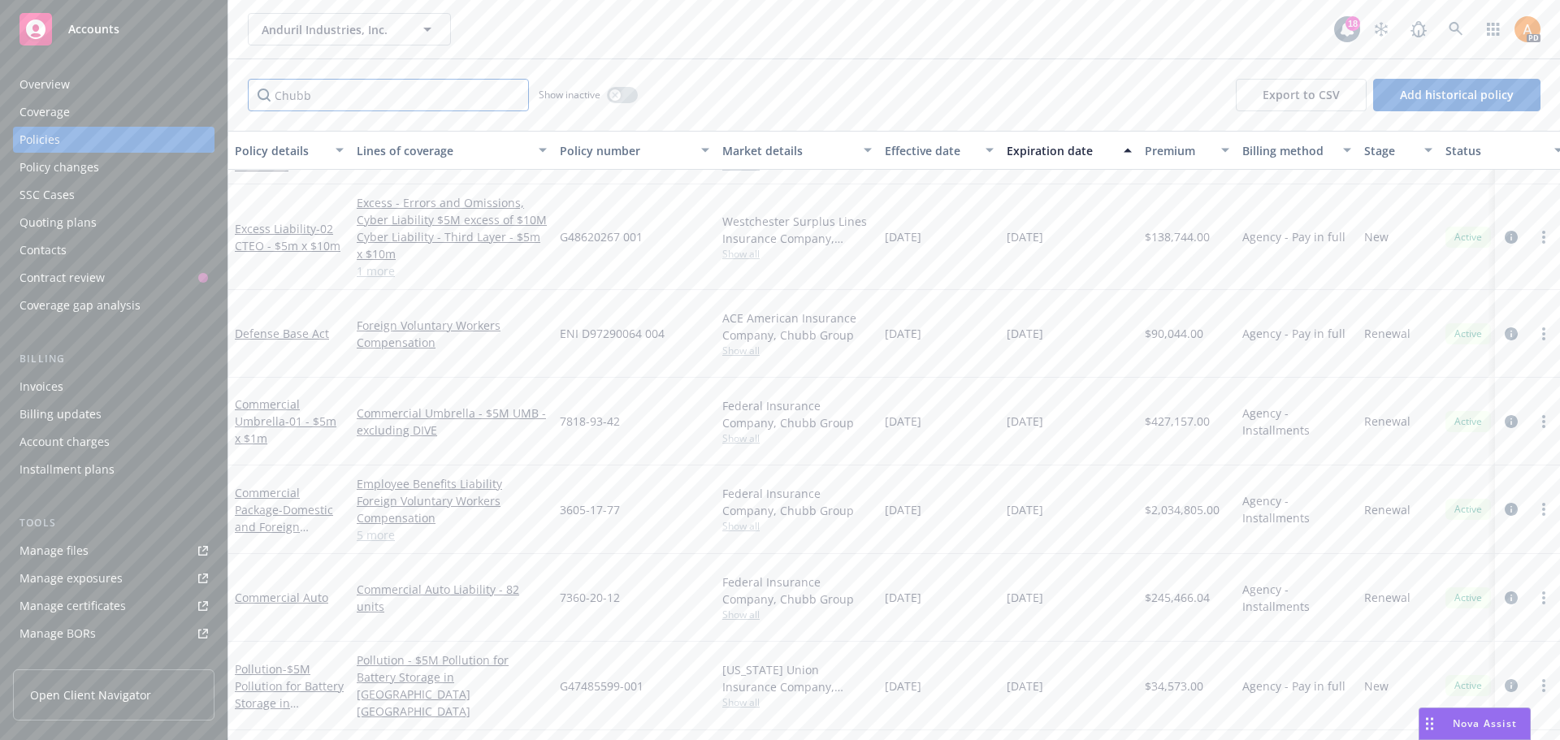
scroll to position [1103, 0]
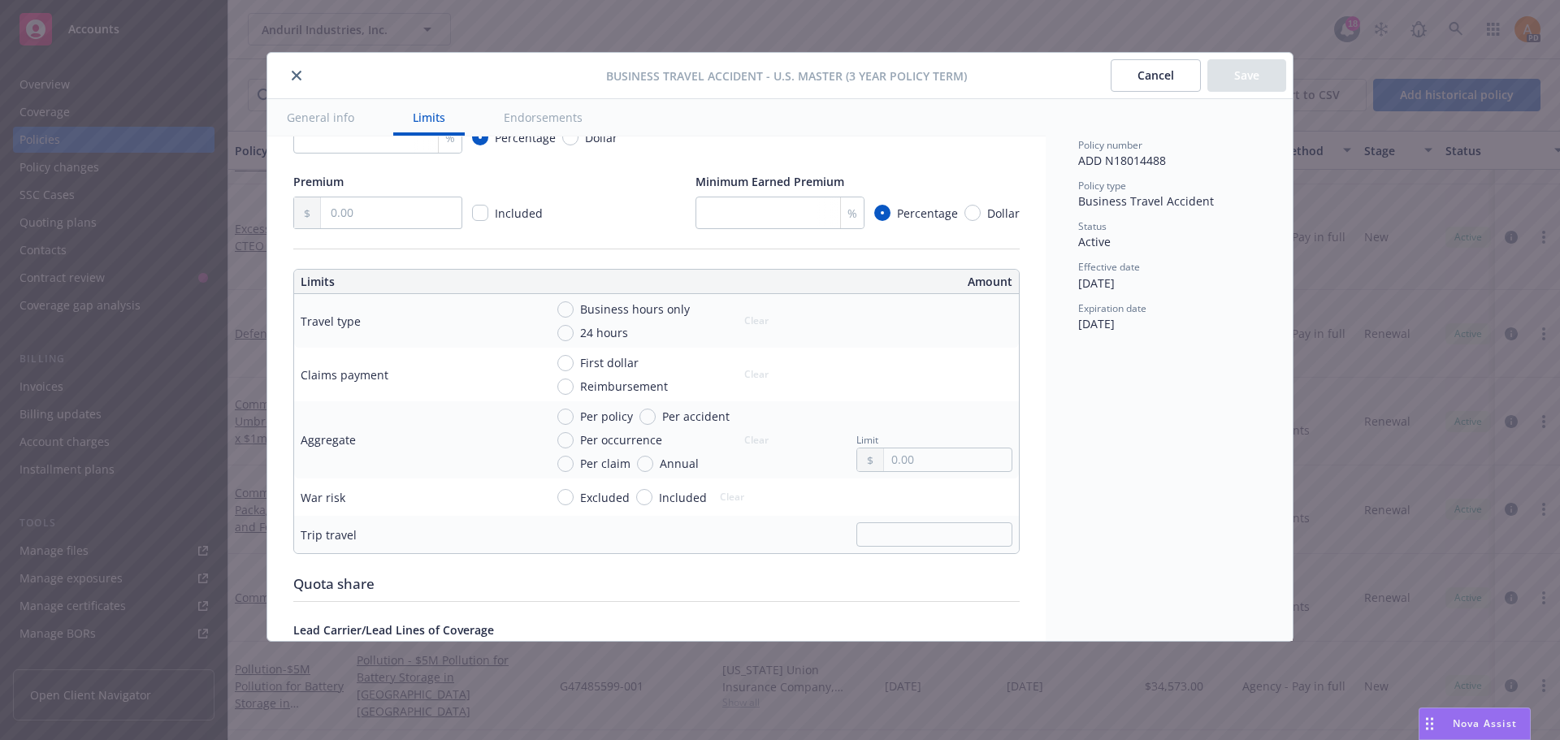
scroll to position [569, 0]
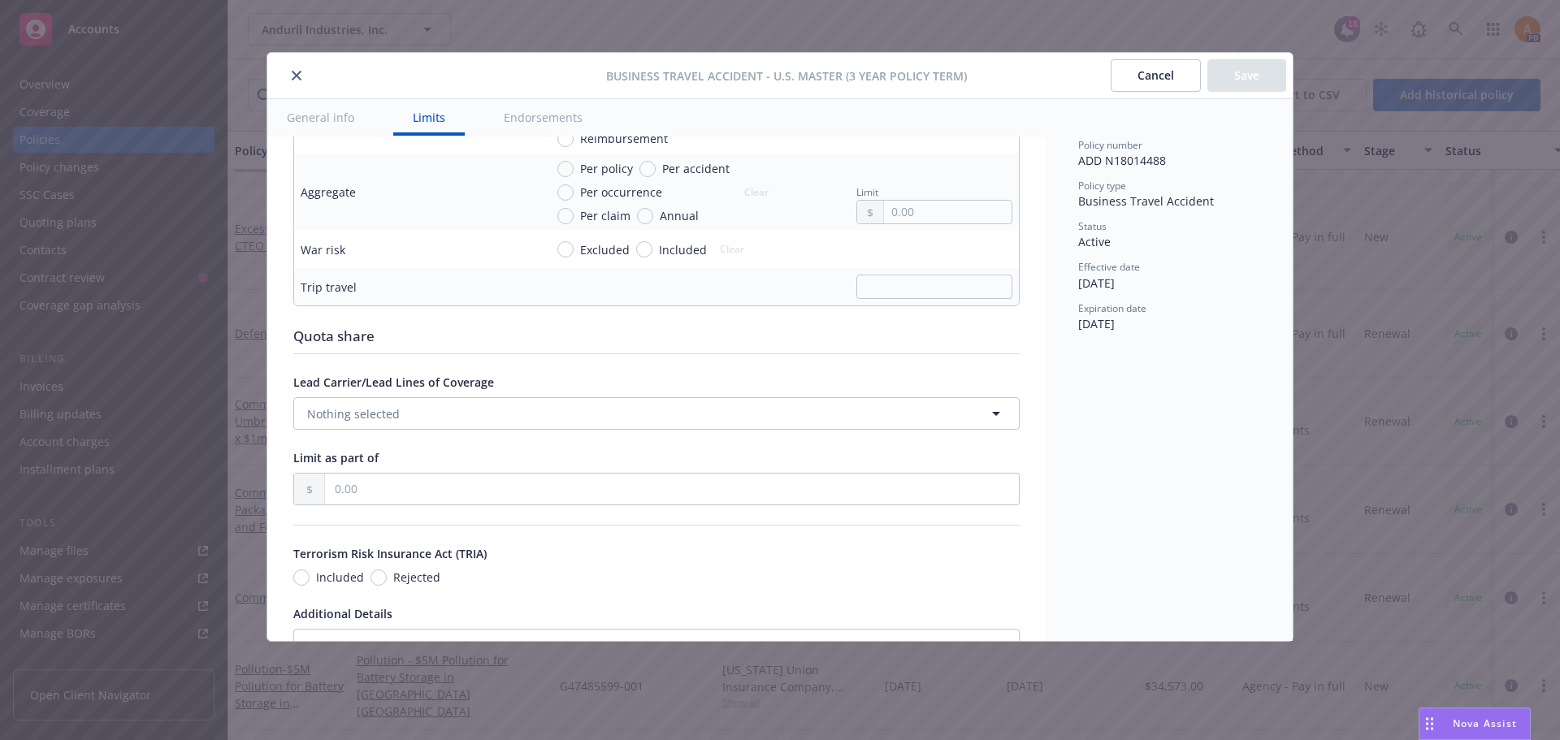
click at [297, 71] on icon "close" at bounding box center [297, 76] width 10 height 10
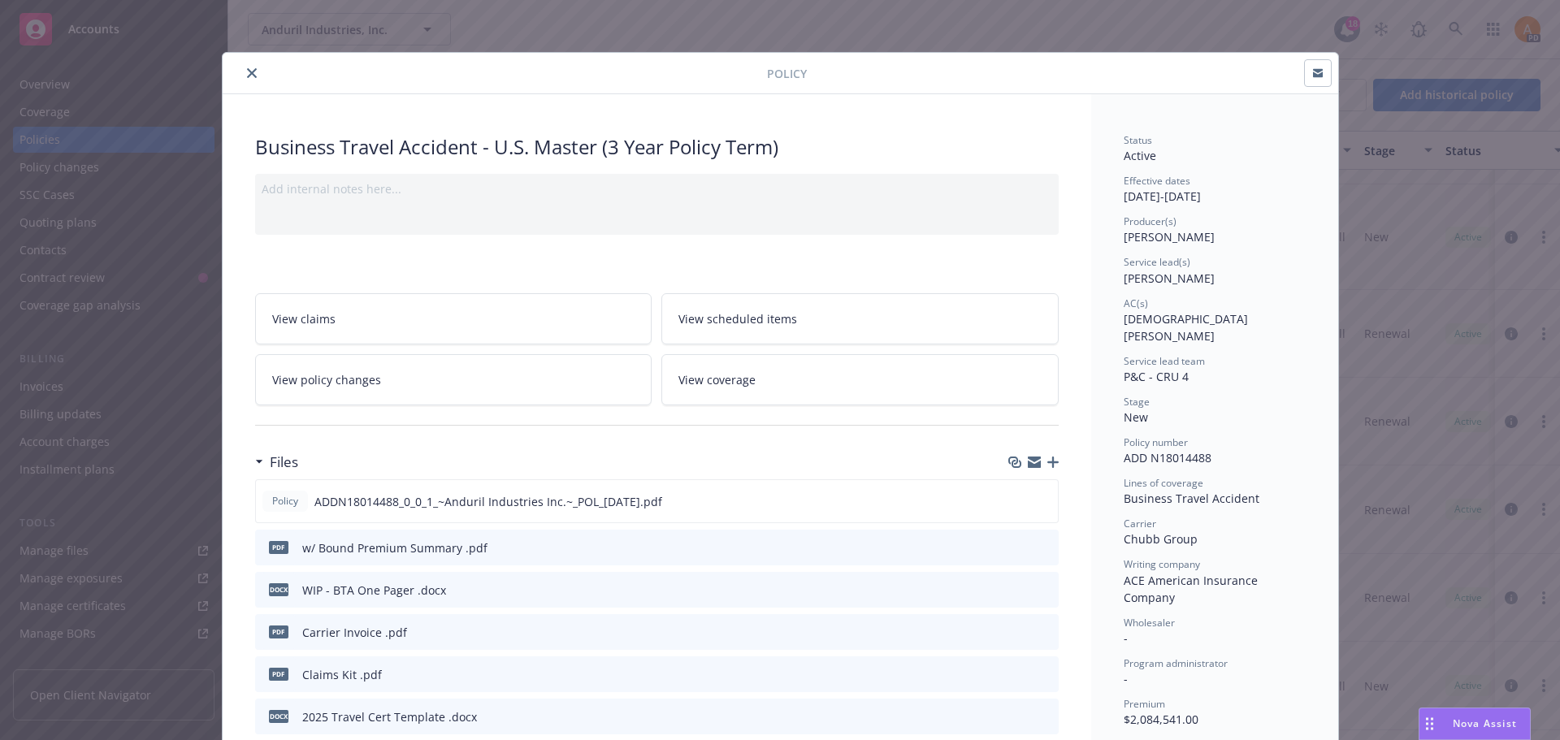
click at [247, 74] on icon "close" at bounding box center [252, 73] width 10 height 10
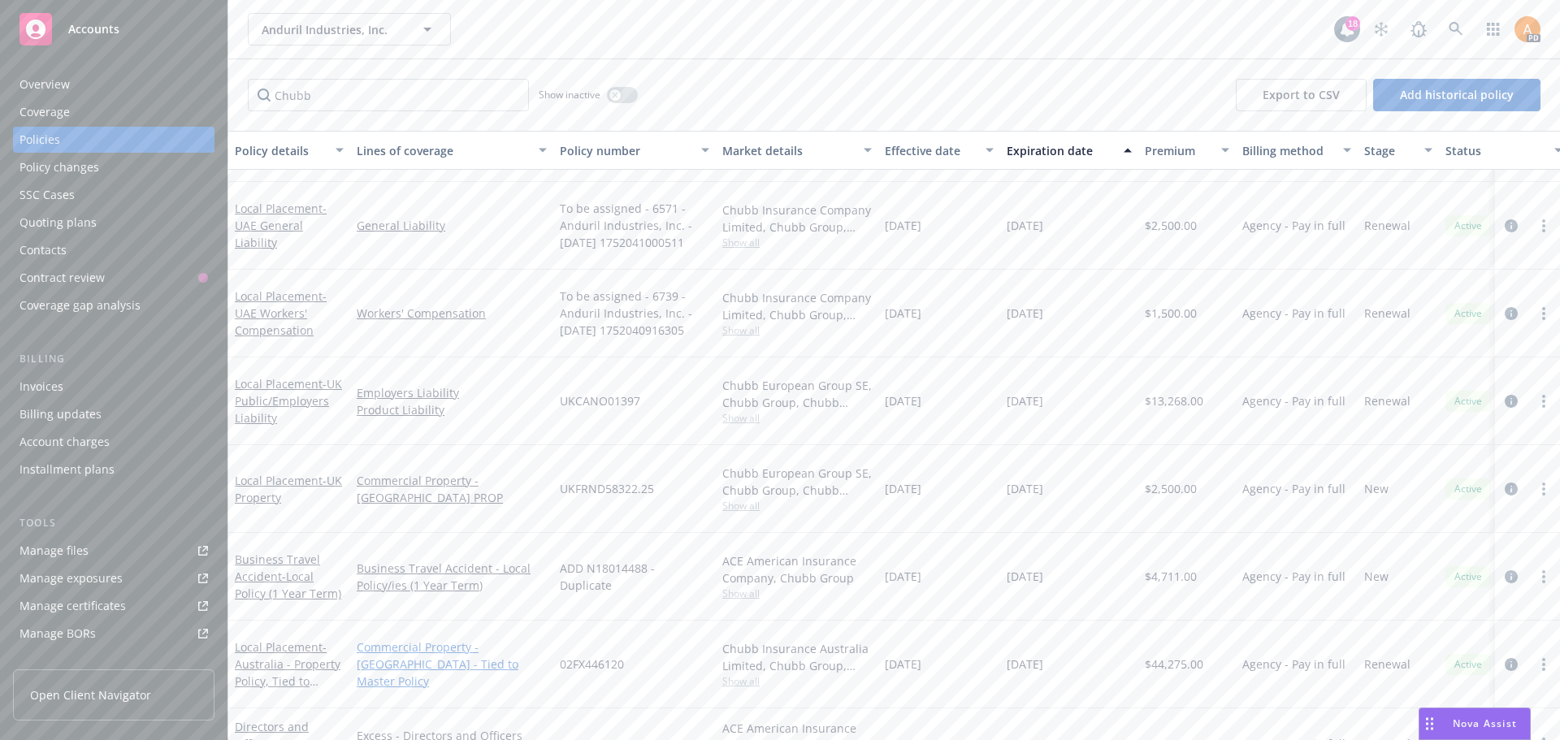
scroll to position [128, 0]
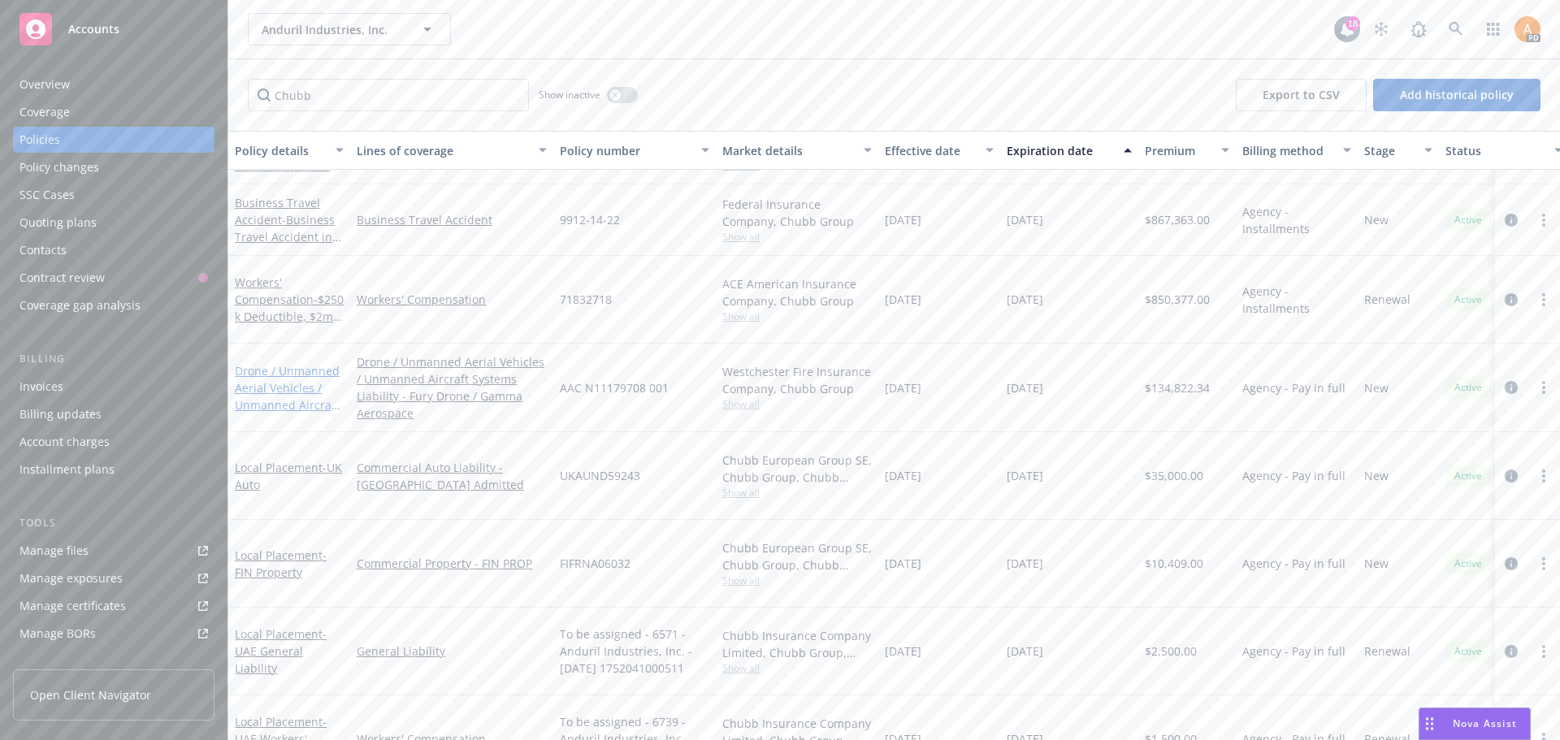
click at [267, 363] on link "Drone / Unmanned Aerial Vehicles / Unmanned Aircraft Systems Liability - Fury D…" at bounding box center [287, 413] width 105 height 101
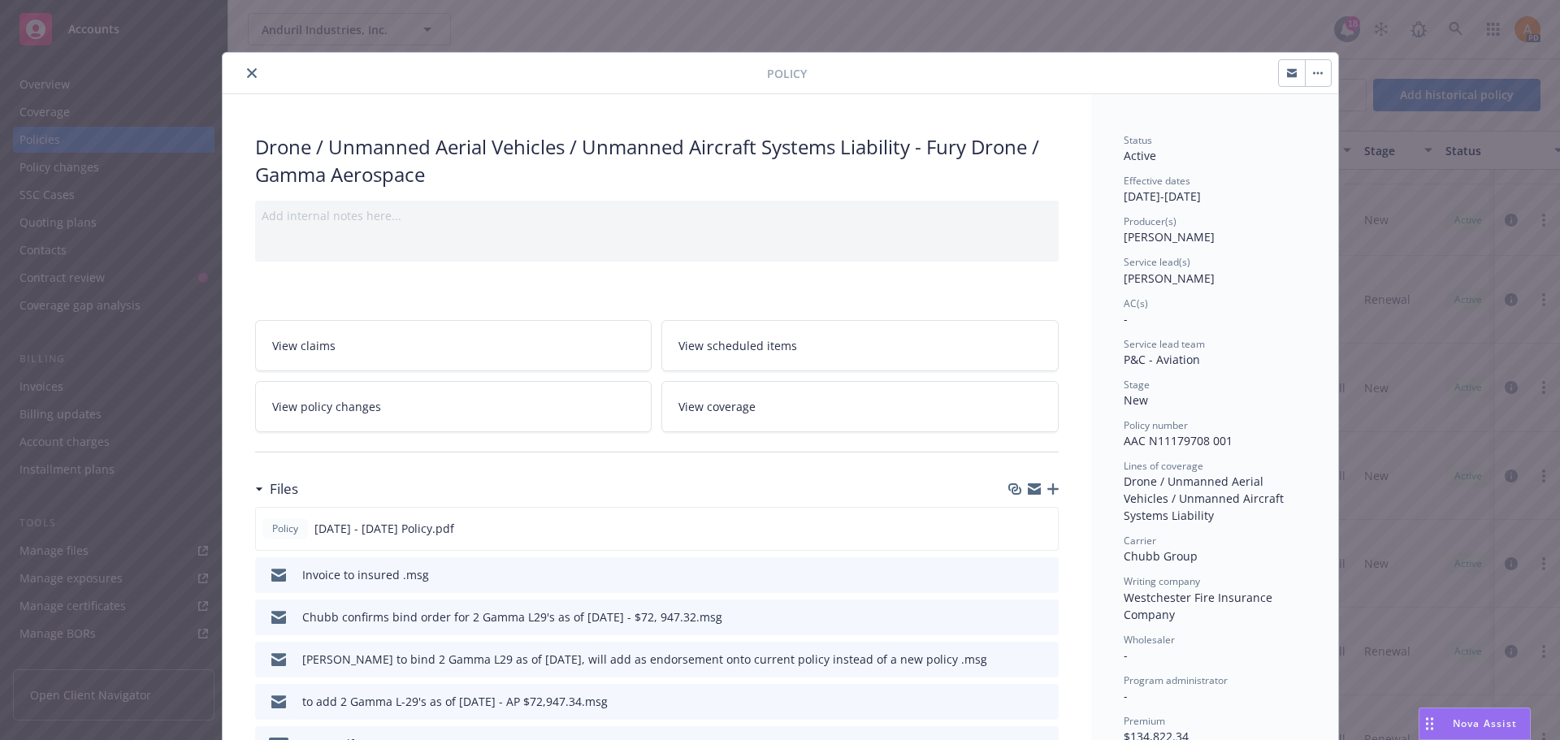
click at [247, 70] on icon "close" at bounding box center [252, 73] width 10 height 10
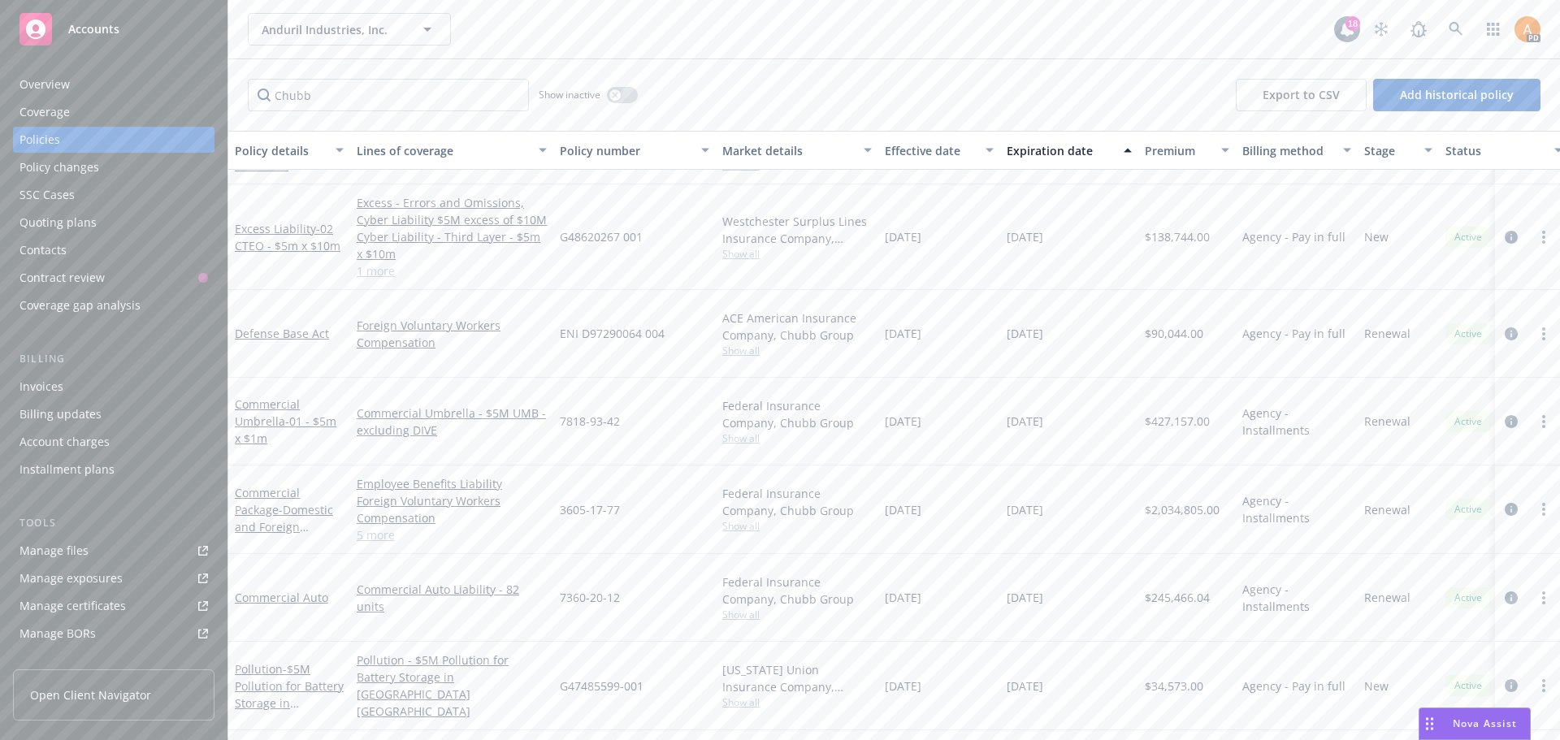
scroll to position [1103, 0]
click at [340, 81] on input "Chubb" at bounding box center [388, 95] width 281 height 32
drag, startPoint x: 332, startPoint y: 96, endPoint x: 53, endPoint y: 71, distance: 280.6
click at [54, 71] on div "Accounts Overview Coverage Policies Policy changes SSC Cases Quoting plans Cont…" at bounding box center [780, 370] width 1560 height 740
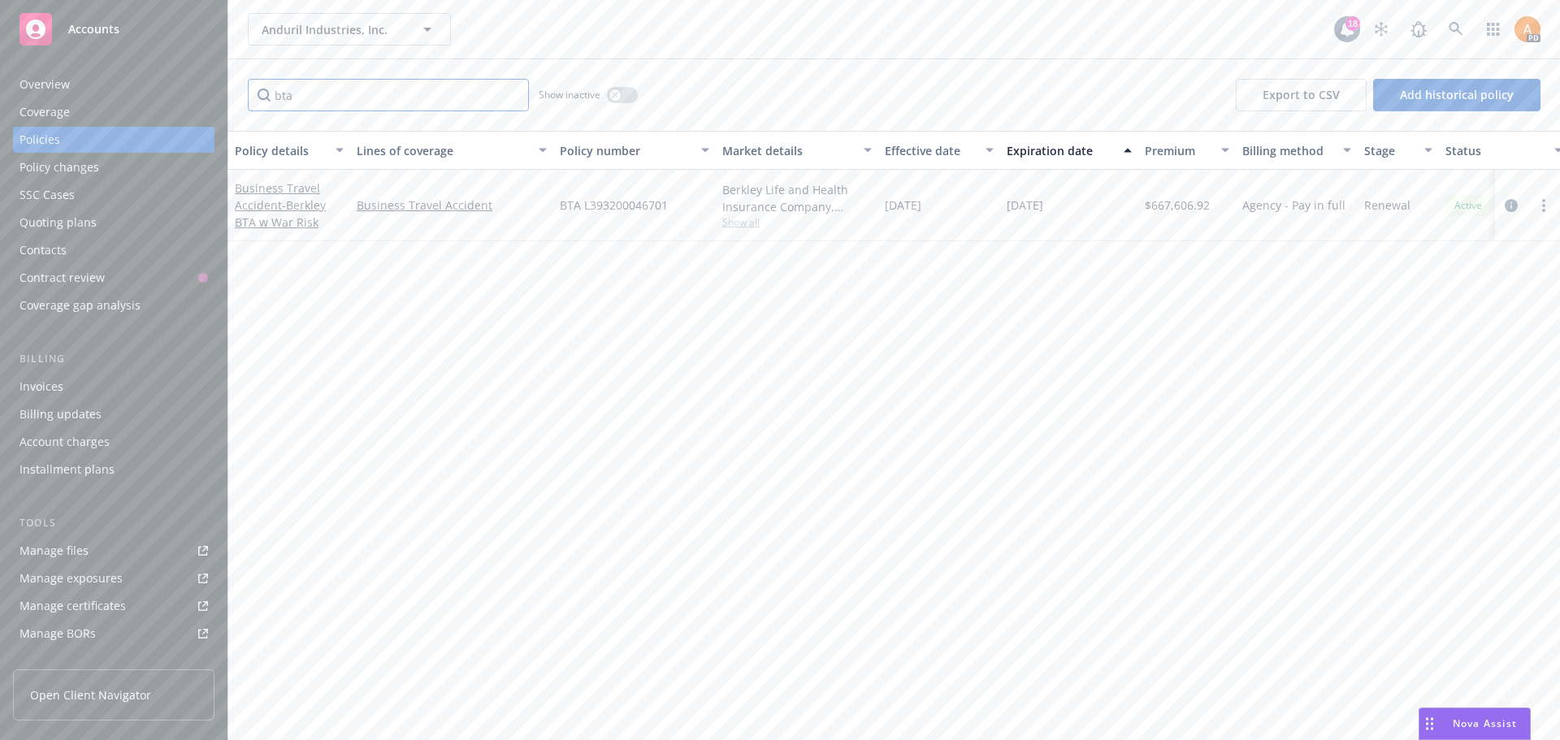
scroll to position [0, 0]
type input "bta"
click at [641, 206] on span "BTA L393200046701" at bounding box center [614, 205] width 108 height 17
click at [621, 206] on span "BTA L393200046701" at bounding box center [614, 205] width 108 height 17
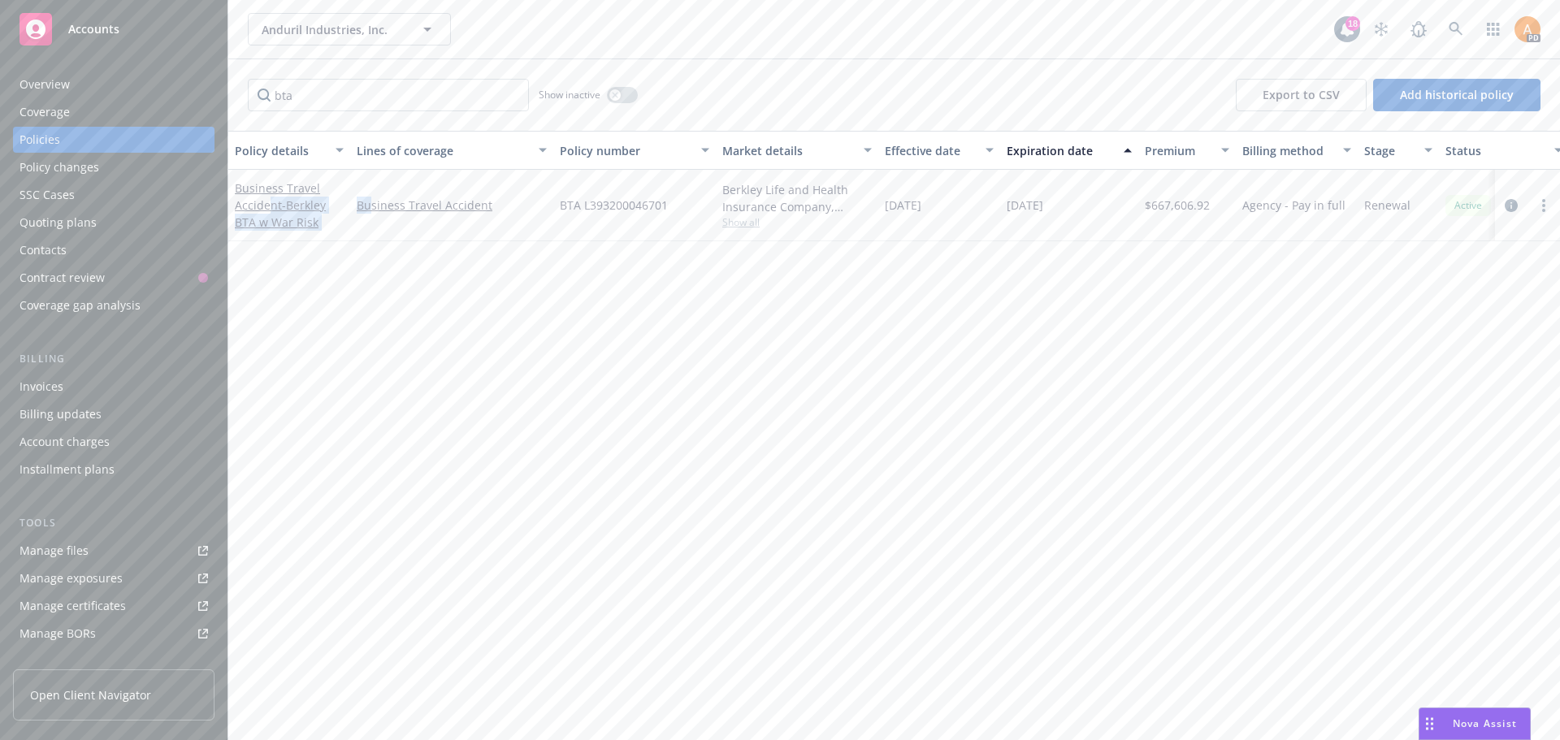
drag, startPoint x: 272, startPoint y: 197, endPoint x: 370, endPoint y: 323, distance: 159.2
click at [370, 323] on div "Policy details Lines of coverage Policy number Market details Effective date Ex…" at bounding box center [893, 435] width 1331 height 609
click at [324, 267] on div "Policy details Lines of coverage Policy number Market details Effective date Ex…" at bounding box center [893, 435] width 1331 height 609
click at [281, 193] on link "Business Travel Accident - Berkley BTA w War Risk" at bounding box center [280, 205] width 91 height 50
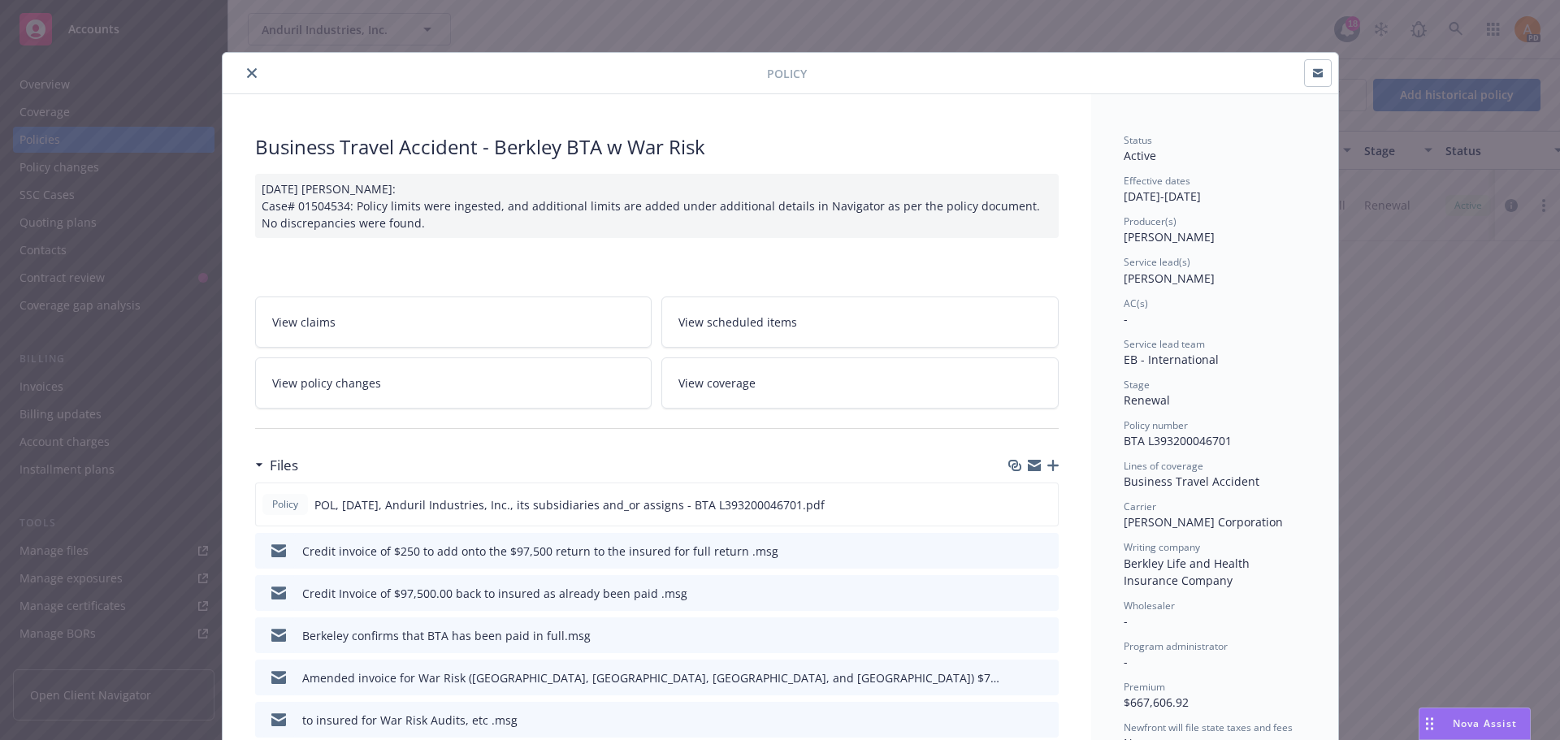
scroll to position [49, 0]
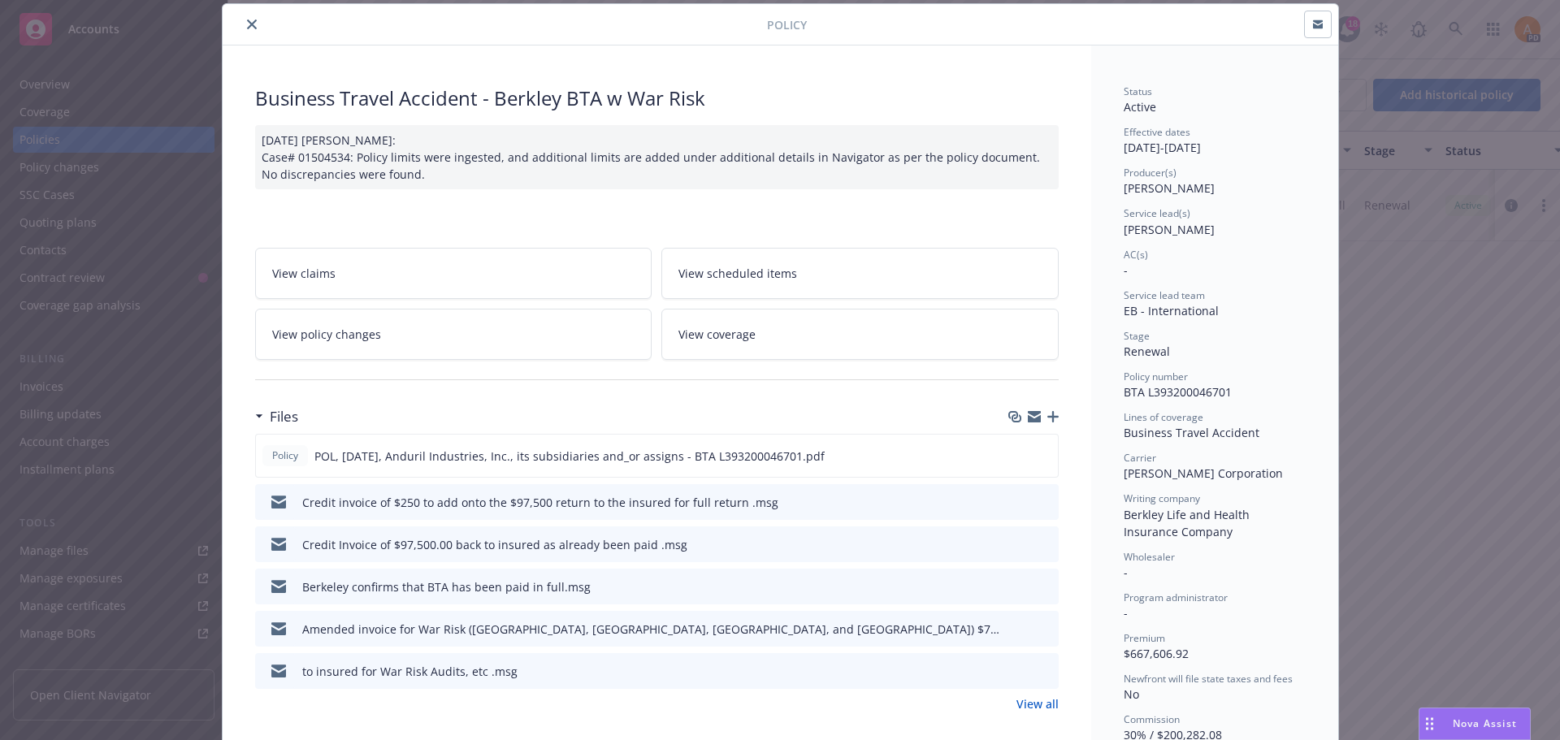
drag, startPoint x: 1117, startPoint y: 143, endPoint x: 1257, endPoint y: 158, distance: 140.5
click at [1257, 158] on div "Status Active Effective dates [DATE] - [DATE] Producer(s) [PERSON_NAME] Service…" at bounding box center [1215, 475] width 182 height 782
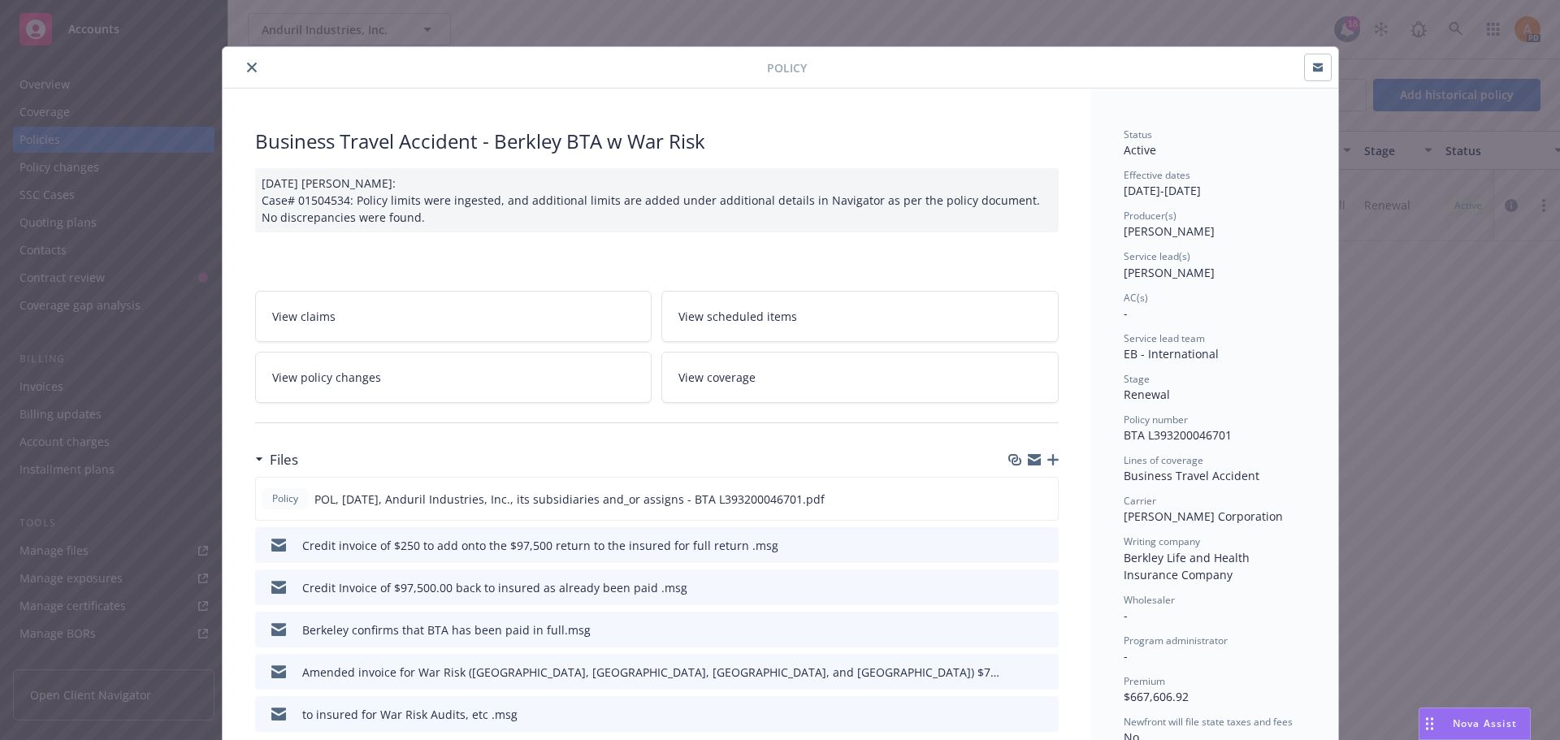
scroll to position [0, 0]
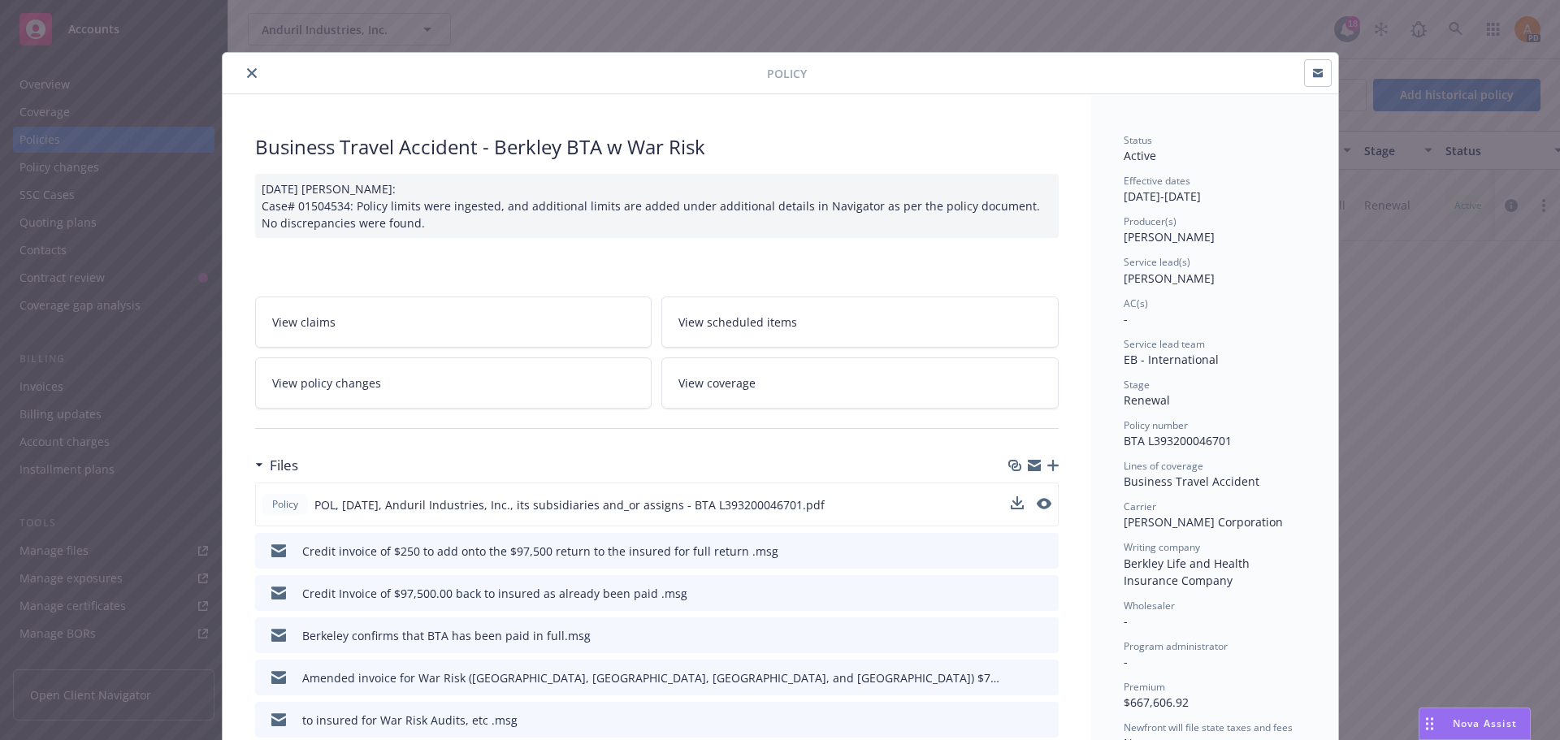
click at [743, 505] on span "POL, [DATE], Anduril Industries, Inc., its subsidiaries and_or assigns - BTA L3…" at bounding box center [569, 504] width 510 height 17
click at [247, 74] on icon "close" at bounding box center [252, 73] width 10 height 10
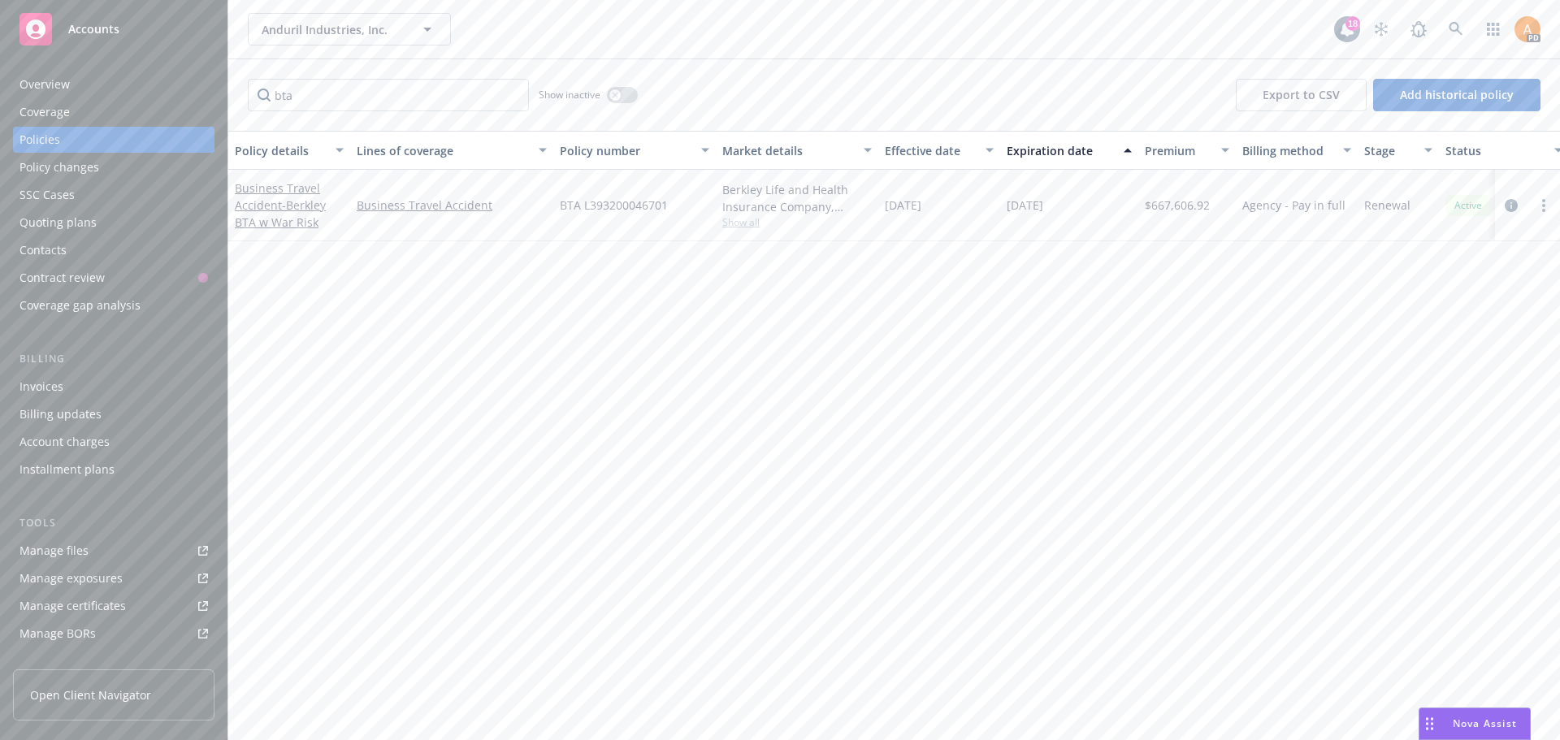
click at [74, 448] on div "Account charges" at bounding box center [64, 442] width 90 height 26
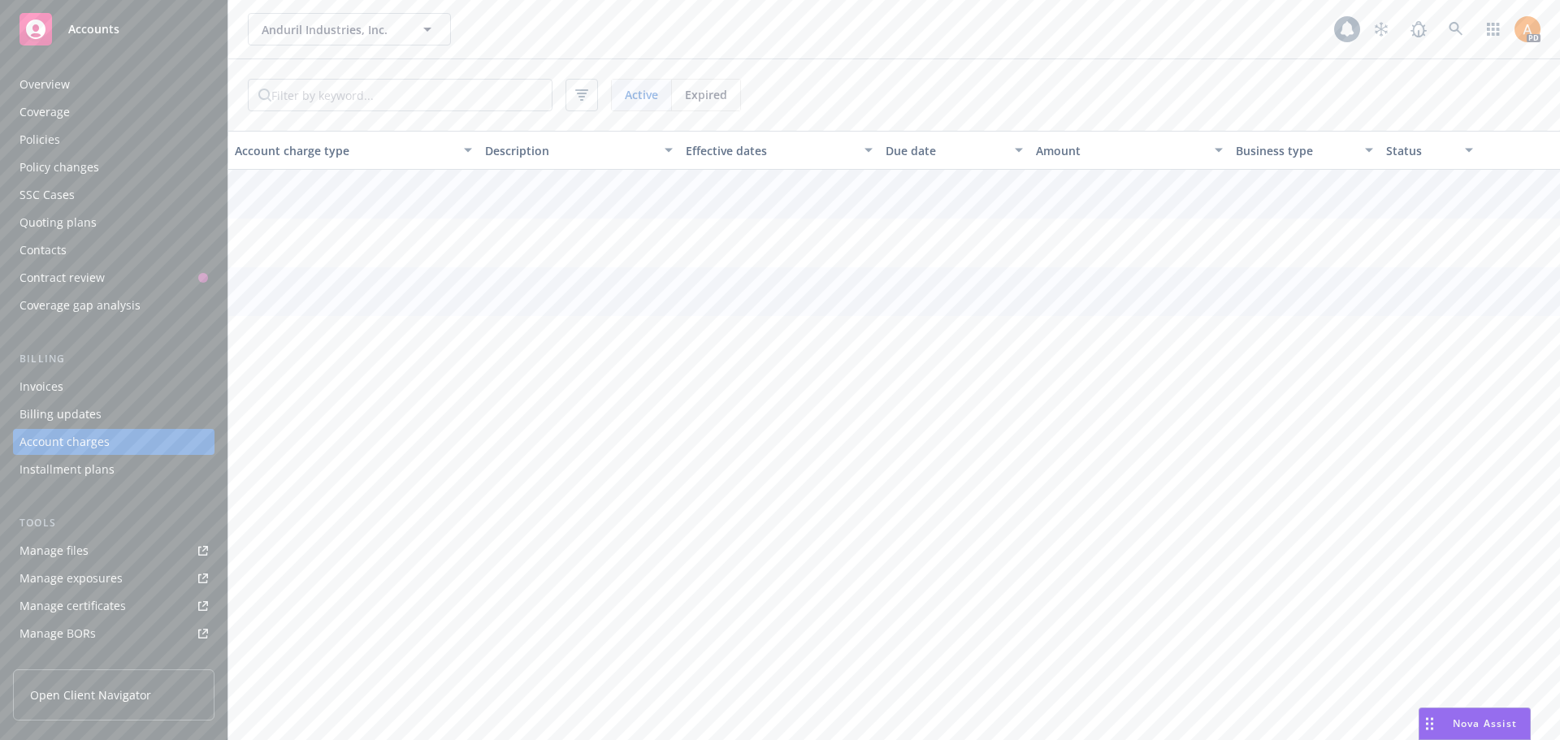
scroll to position [46, 0]
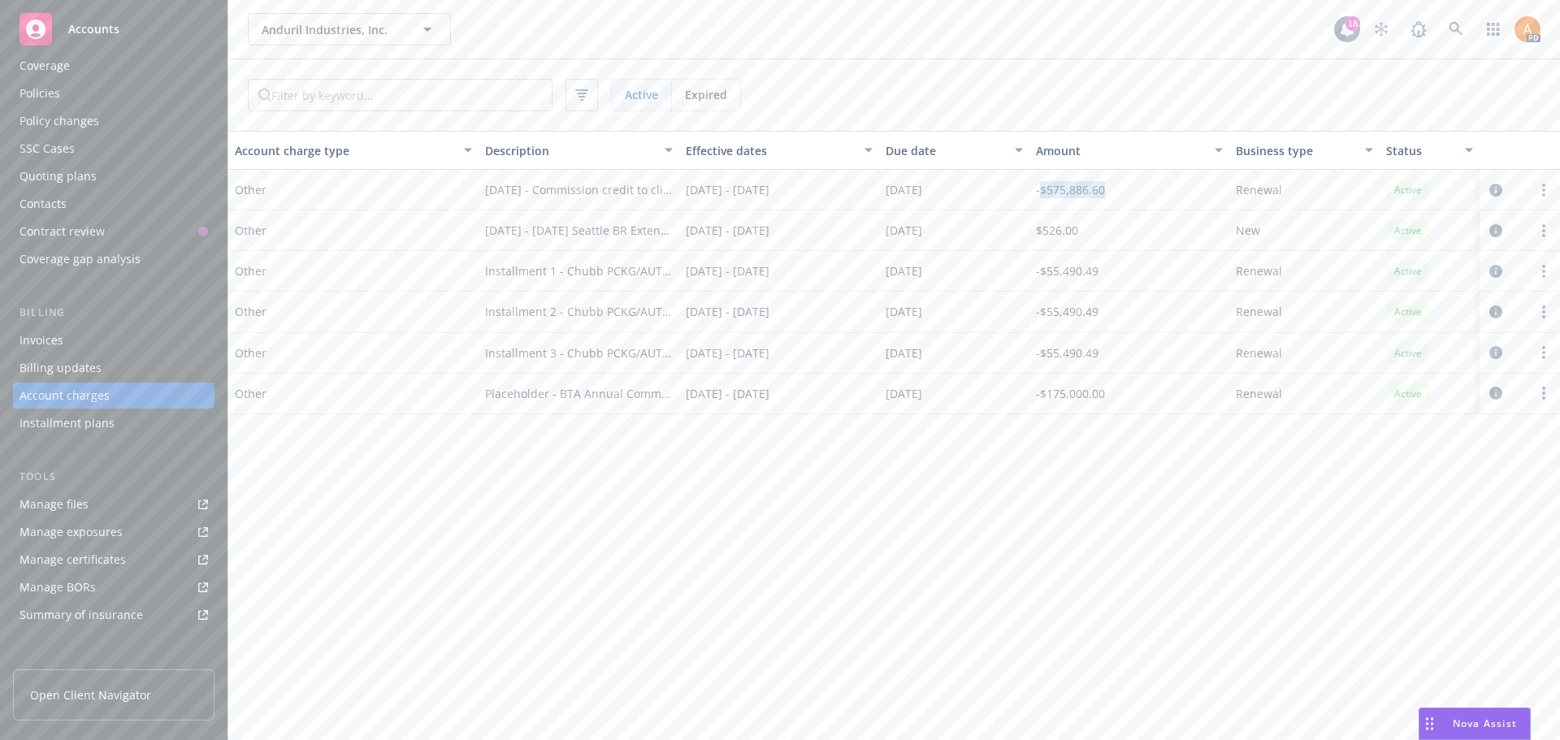
drag, startPoint x: 1039, startPoint y: 191, endPoint x: 1109, endPoint y: 194, distance: 69.9
click at [1109, 194] on div "-$575,886.60" at bounding box center [1129, 190] width 200 height 41
click at [1033, 196] on div "-$575,886.60" at bounding box center [1129, 190] width 200 height 41
drag, startPoint x: 1035, startPoint y: 193, endPoint x: 1114, endPoint y: 196, distance: 78.9
click at [1114, 196] on div "-$575,886.60" at bounding box center [1129, 190] width 200 height 41
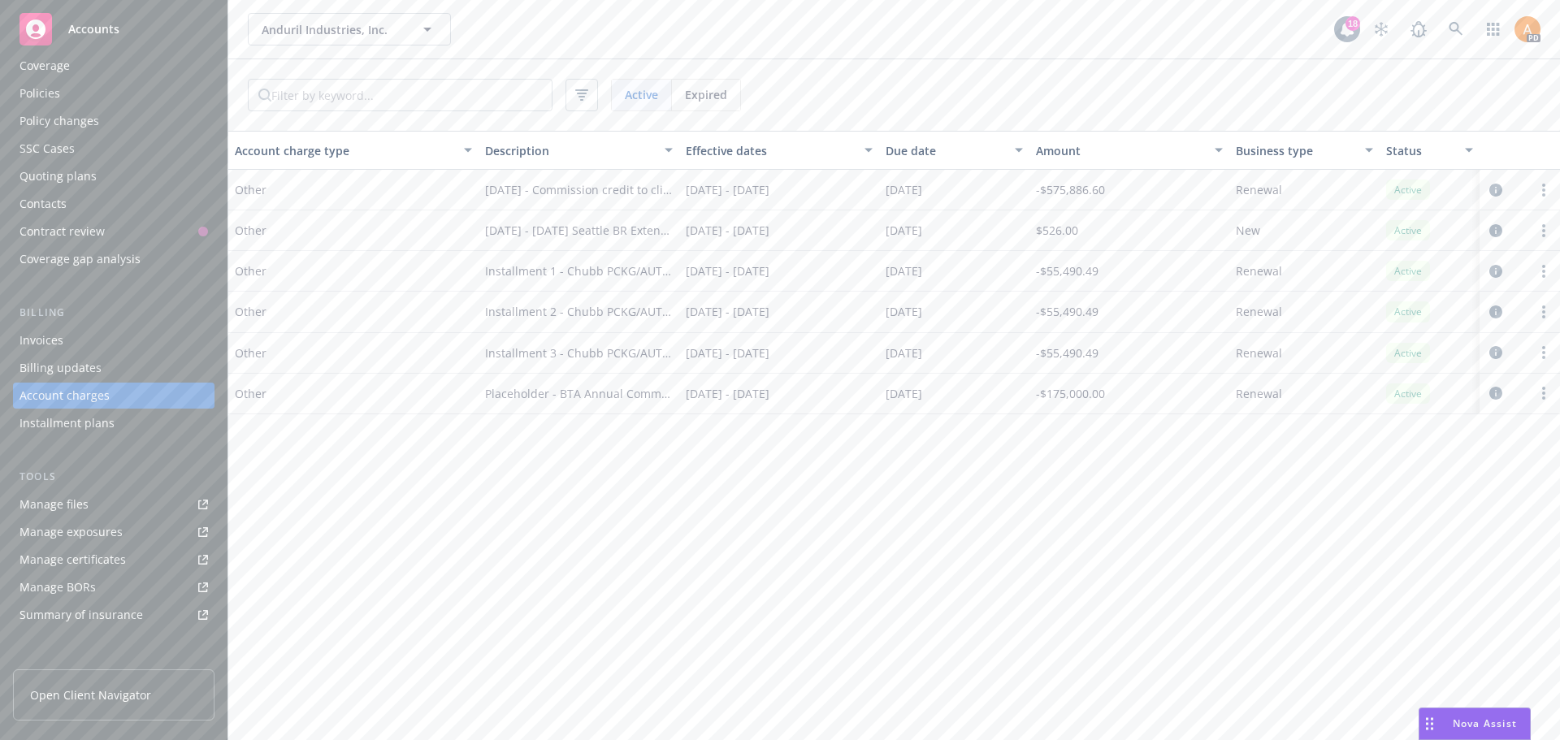
click at [67, 80] on div "Policies" at bounding box center [113, 93] width 188 height 26
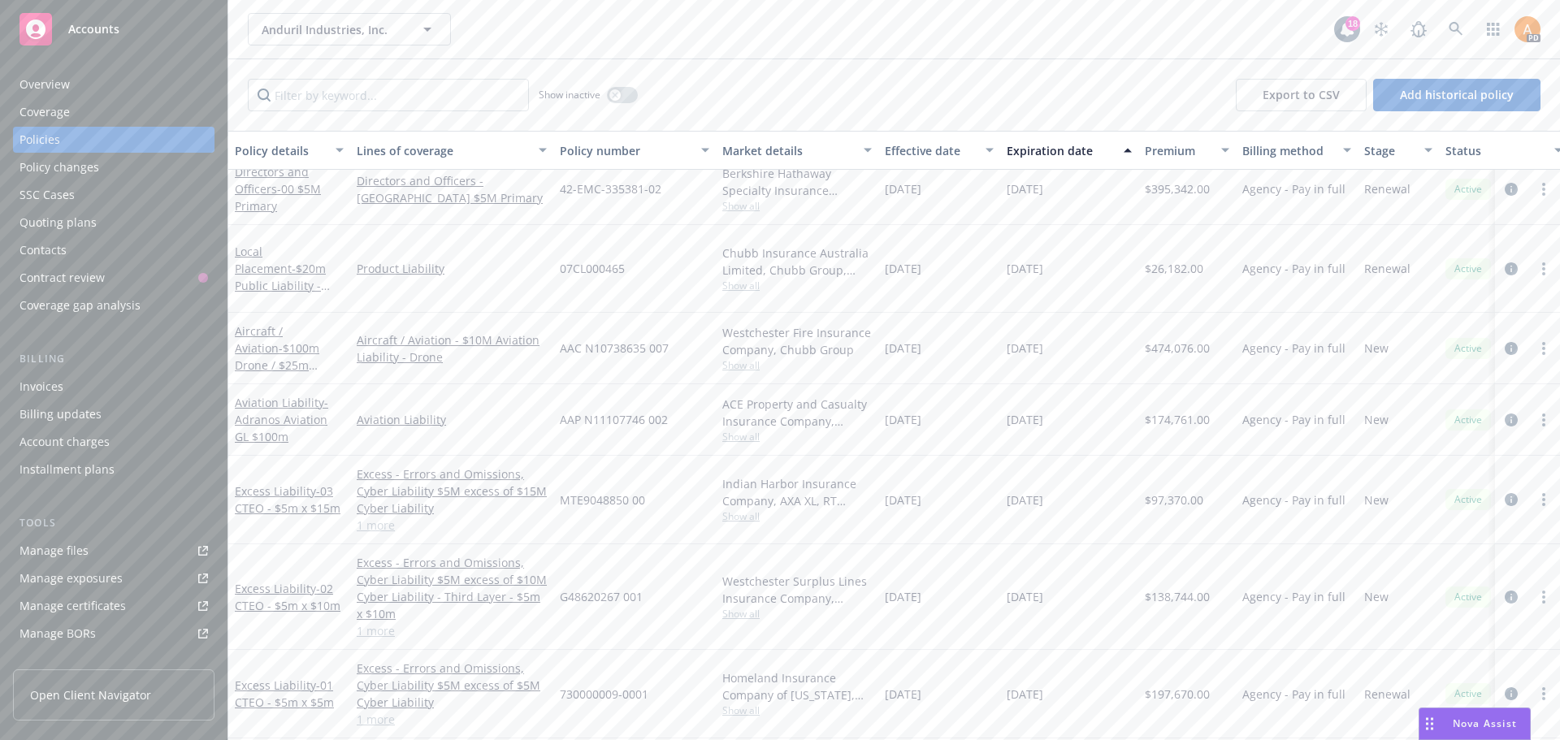
scroll to position [2112, 0]
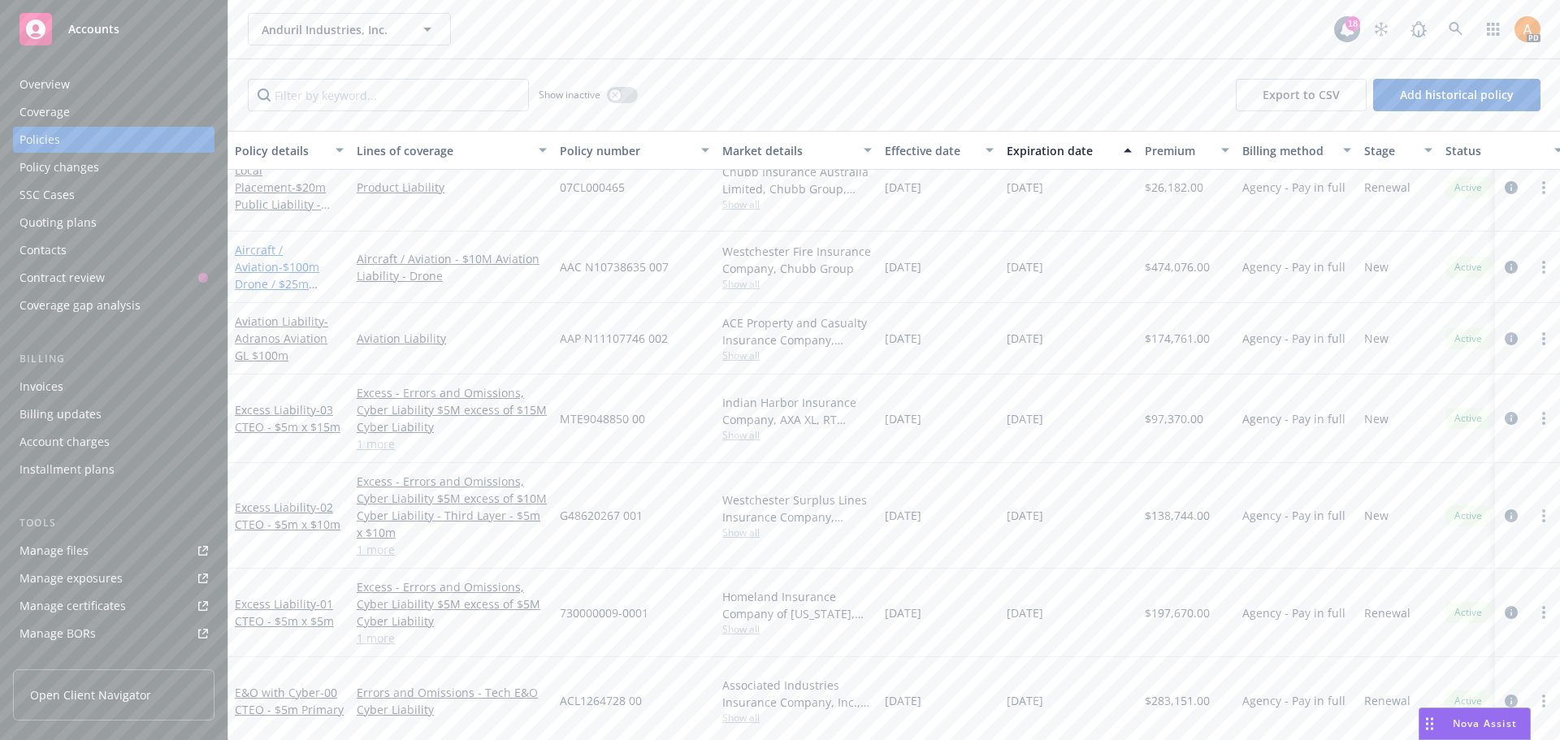
click at [279, 242] on link "Aircraft / Aviation - $100m Drone / $25m Owned Aircraft" at bounding box center [277, 275] width 84 height 67
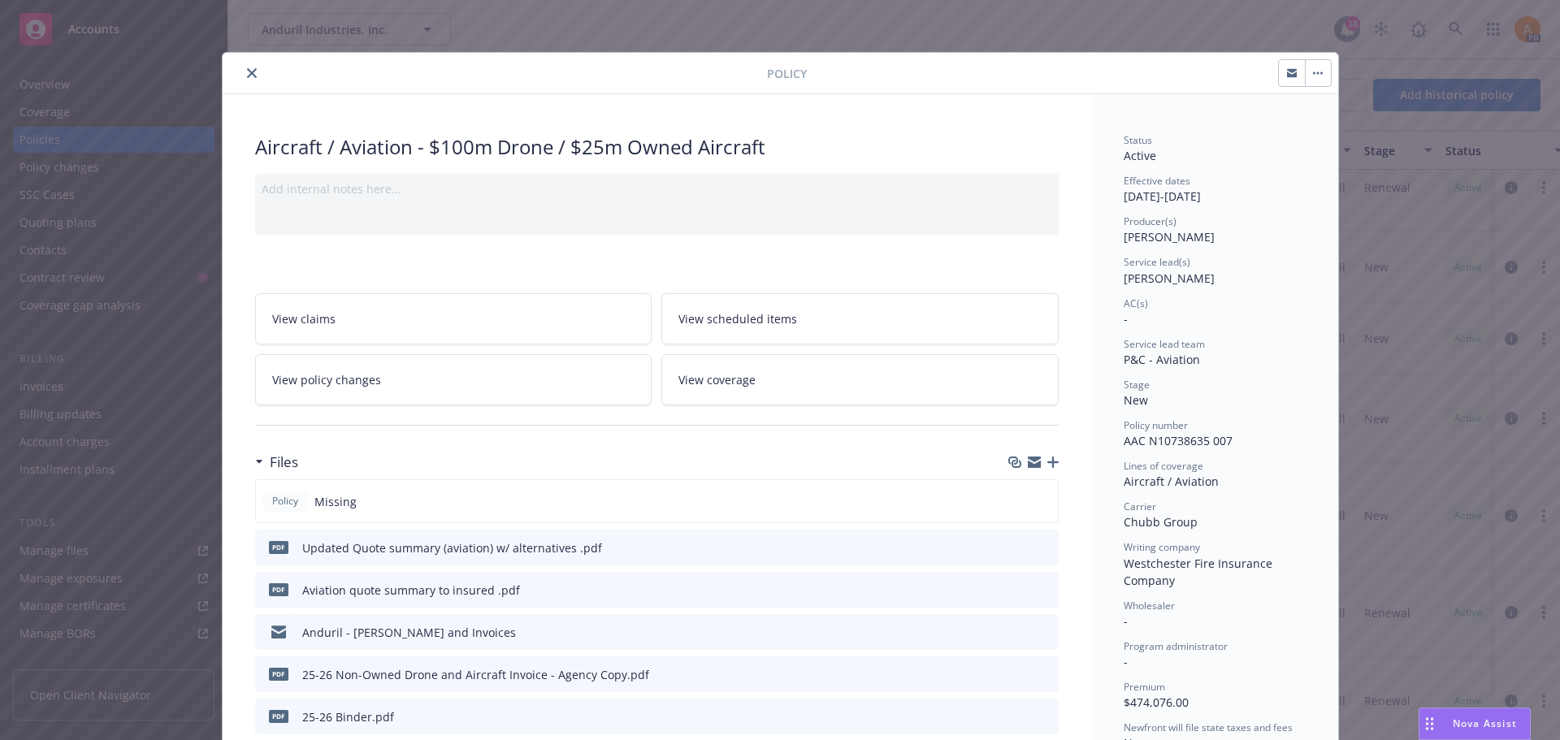
click at [247, 74] on icon "close" at bounding box center [252, 73] width 10 height 10
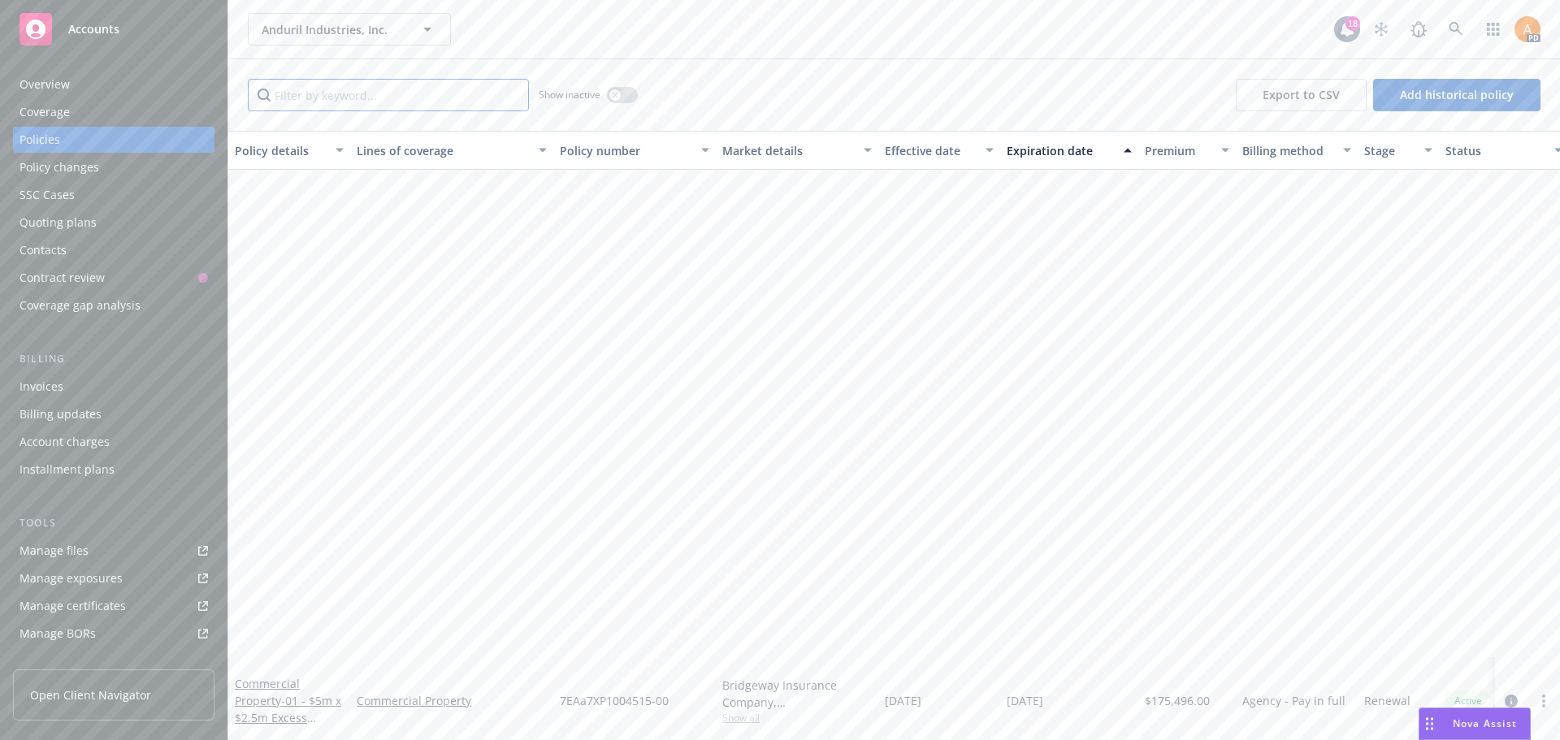
click at [349, 99] on input "Filter by keyword..." at bounding box center [388, 95] width 281 height 32
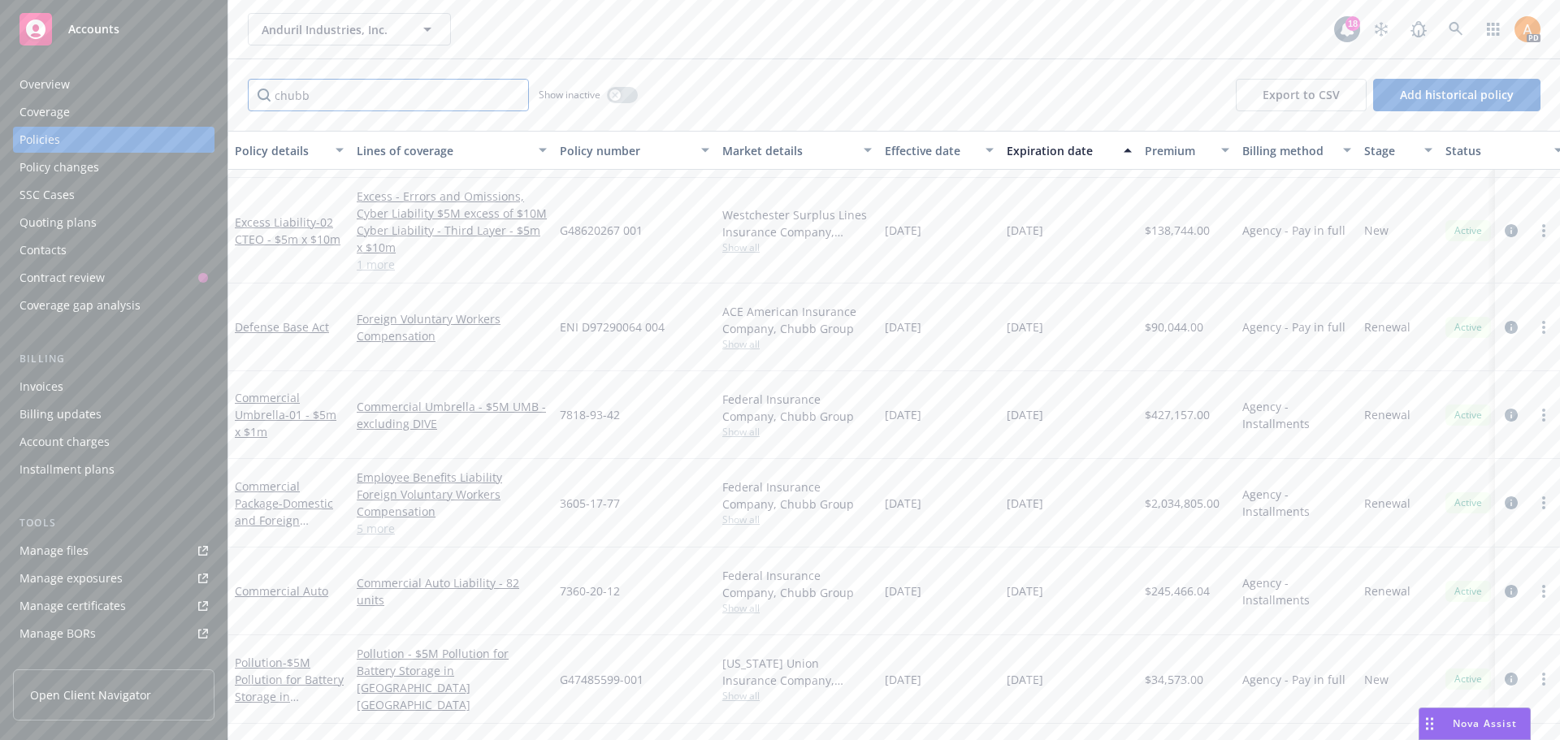
scroll to position [1103, 0]
type input "chubb"
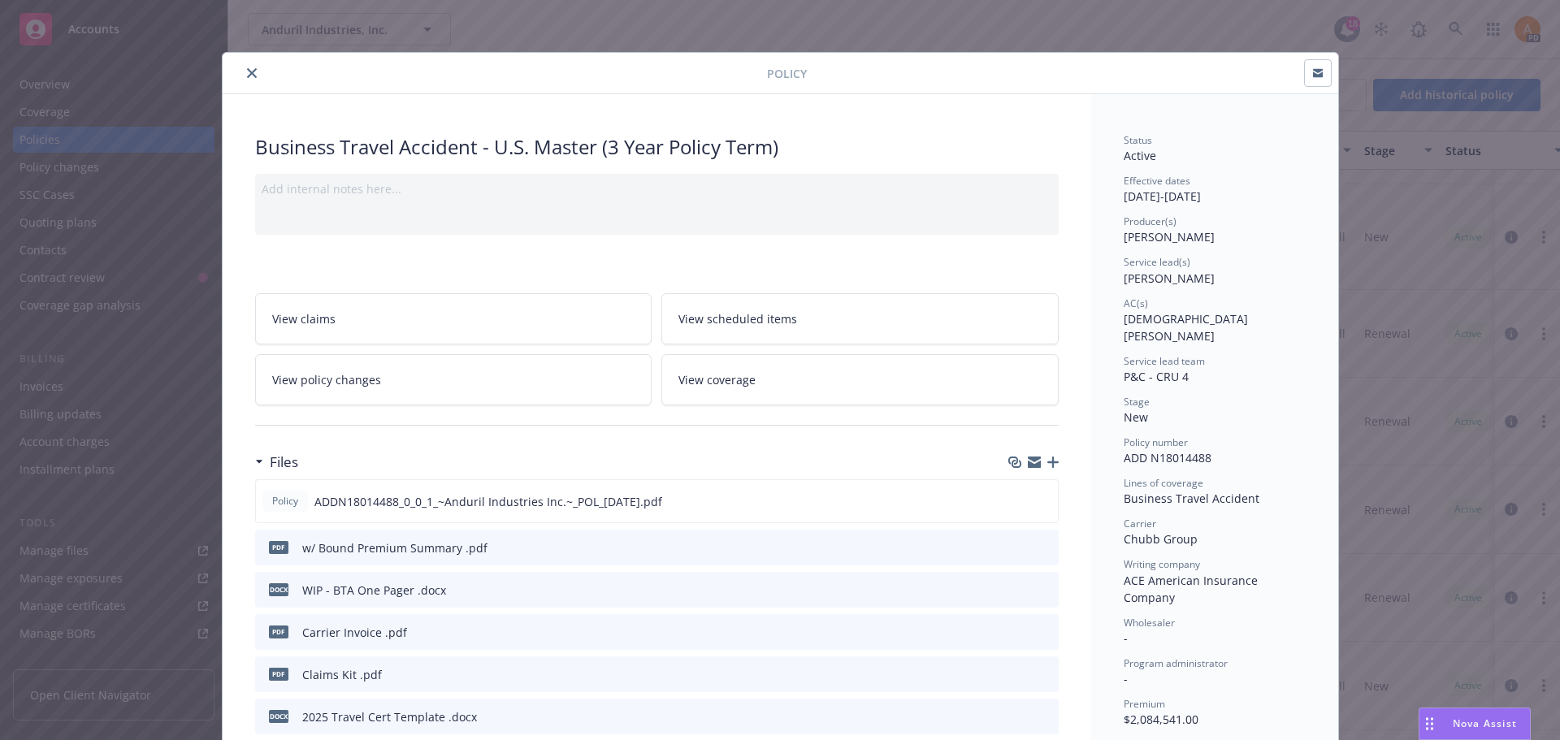
drag, startPoint x: 282, startPoint y: 158, endPoint x: 262, endPoint y: 158, distance: 20.3
click at [282, 158] on div "Business Travel Accident - U.S. Master (3 Year Policy Term)" at bounding box center [656, 147] width 803 height 28
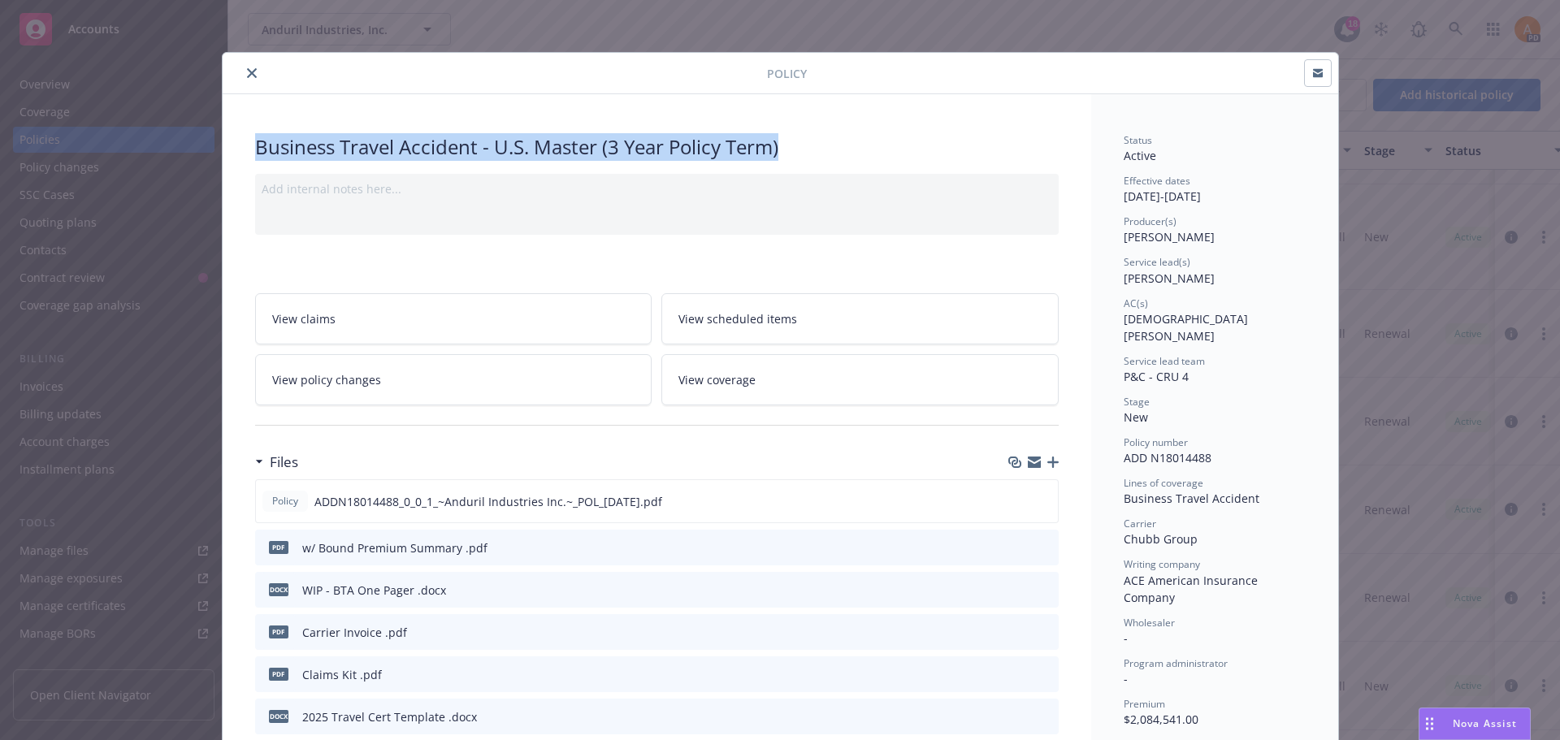
drag, startPoint x: 245, startPoint y: 148, endPoint x: 782, endPoint y: 149, distance: 536.2
copy div "Business Travel Accident - U.S. Master (3 Year Policy Term)"
